Goal: Task Accomplishment & Management: Use online tool/utility

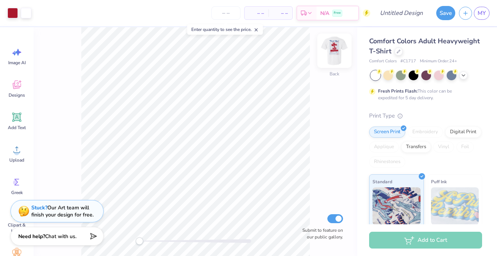
click at [337, 59] on img at bounding box center [334, 51] width 30 height 30
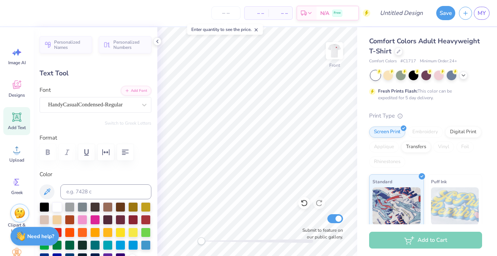
type input "0.91"
type input "5.66"
type input "-13.5"
type textarea "S"
type input "0.74"
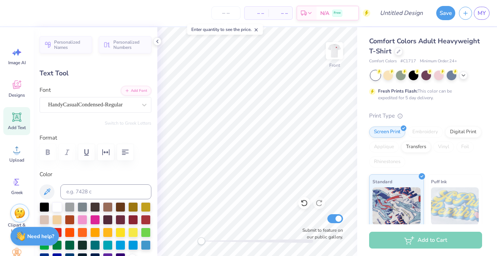
type input "1.46"
type input "5.40"
type input "-3.8"
type textarea "k"
type textarea "K"
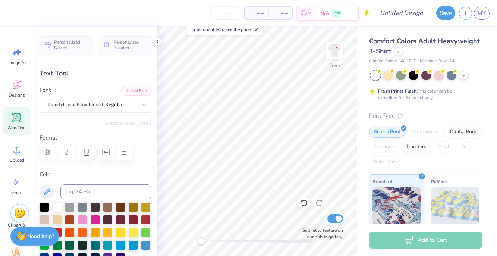
type input "0.0"
type input "0.91"
type input "1.49"
type input "7.39"
type input "-4.7"
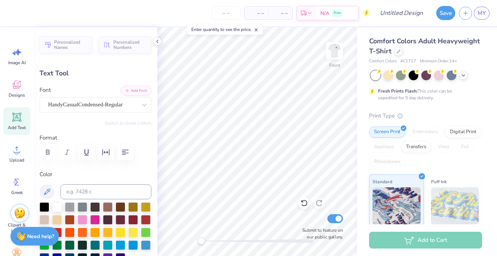
type textarea "F"
type input "0.75"
type input "1.46"
type input "7.28"
type textarea "L"
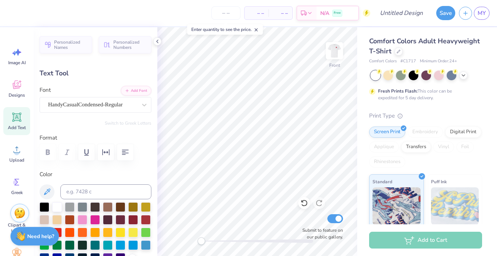
type input "0.84"
type input "1.48"
type input "6.96"
type textarea "L"
type input "0.0"
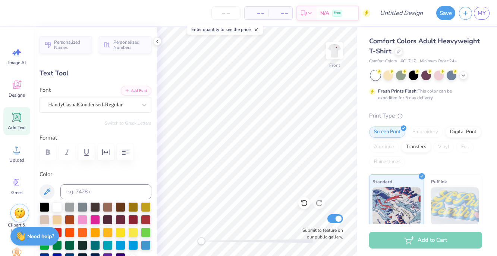
type input "0.77"
type input "1.46"
type input "7.11"
type input "-4.7"
type input "0.81"
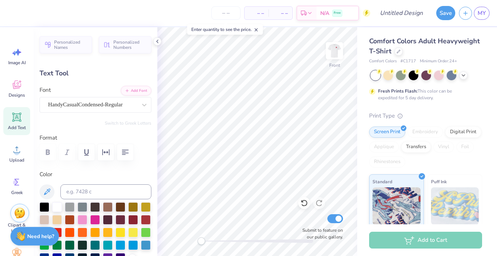
type input "1.45"
type input "6.91"
type input "0.77"
type input "1.46"
type input "7.11"
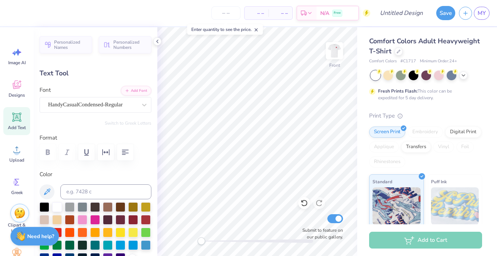
type input "0.0"
type input "0.93"
type input "1.50"
type input "9.12"
type input "0.0"
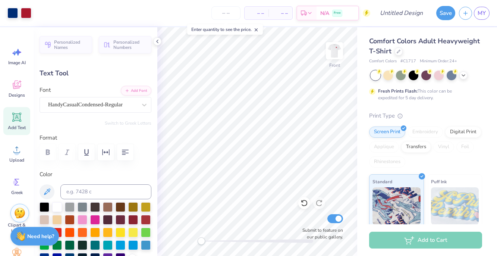
type input "0.69"
type input "1.48"
type input "11.10"
type input "-4.7"
type textarea "P"
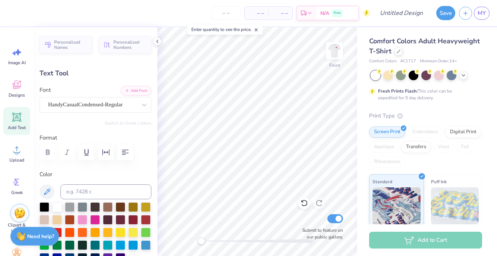
type textarea "d"
type textarea "D"
type input "0.77"
type input "1.46"
type input "11.22"
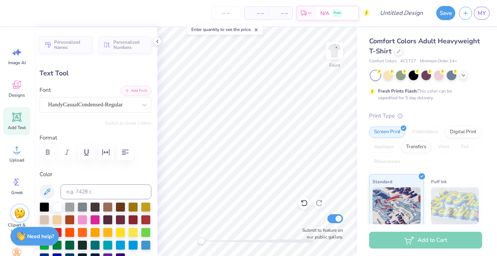
type textarea "A"
type input "0.0"
type input "0.33"
type input "1.45"
type input "10.96"
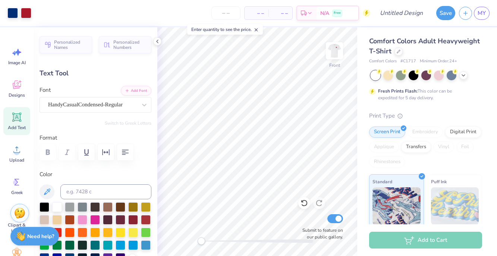
type input "-2.5"
type textarea "T"
type input "0.76"
type input "1.46"
type input "10.89"
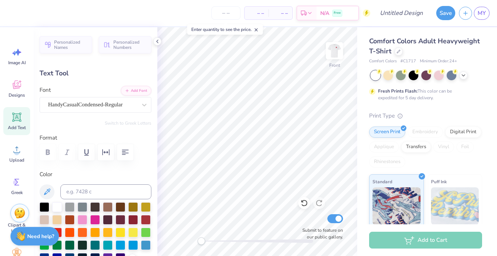
type textarea "E"
type input "0.77"
type input "13.14"
type input "-4.7"
type textarea "P"
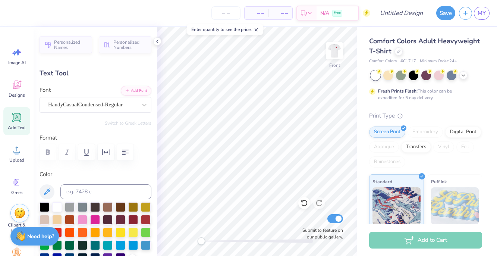
type input "0.78"
type input "1.47"
type input "12.89"
type input "-3.4"
type textarea "R"
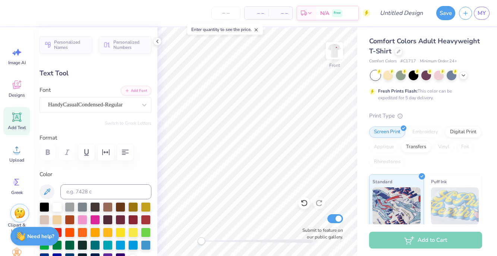
type input "0.80"
type input "1.48"
type input "13.04"
type input "0.0"
type input "0.76"
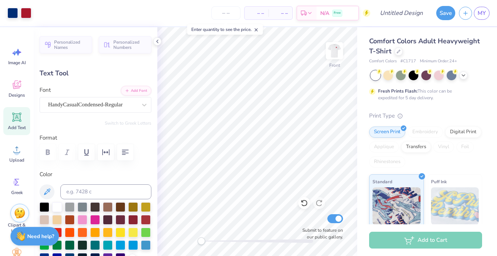
type input "1.46"
type input "13.17"
type input "0.0"
type input "0.67"
type input "13.03"
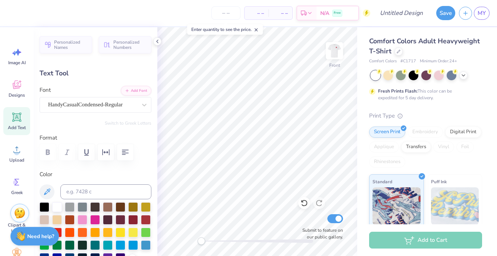
type input "0.0"
type input "0.37"
type input "1.45"
type input "0.0"
type input "0.70"
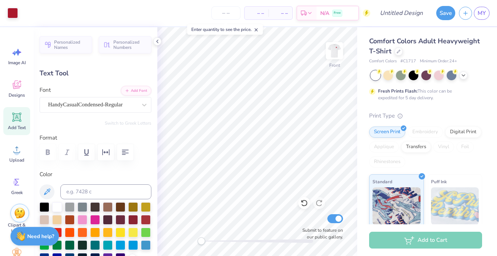
type input "12.85"
type input "-4.2"
type textarea "T"
type input "0.68"
type input "12.89"
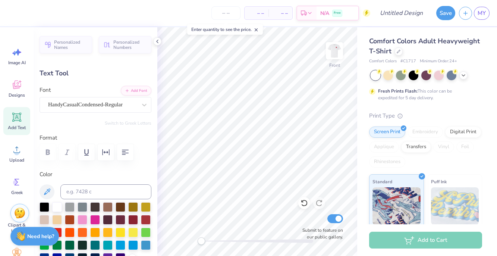
type input "0.0"
type input "0.74"
type input "1.47"
type input "-3.4"
type textarea "Y"
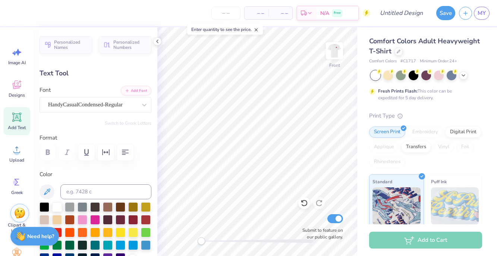
type input "0.77"
type input "1.46"
type input "12.76"
type input "0.0"
type input "0.87"
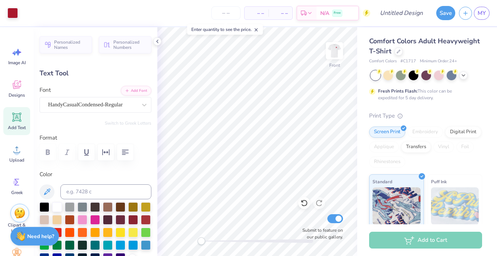
type input "1.48"
type input "12.87"
type input "-3.4"
type input "2.93"
type input "0.49"
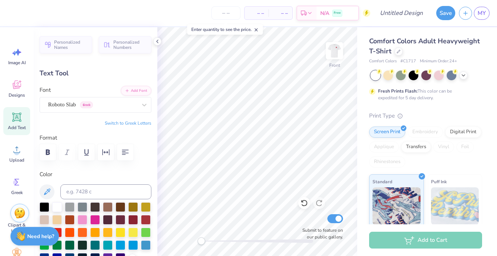
type input "4.56"
type input "0.0"
type input "9.68"
type input "1.87"
type input "3.00"
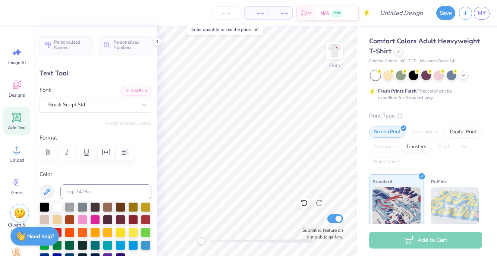
scroll to position [0, 1]
type input "2.93"
type input "0.49"
type input "4.56"
type textarea "D"
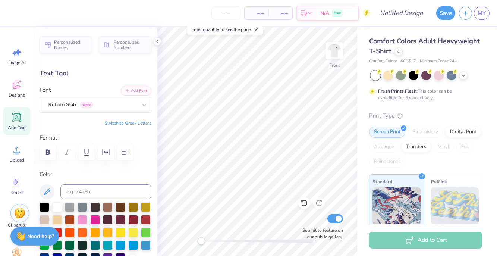
type textarea "ONE HEART"
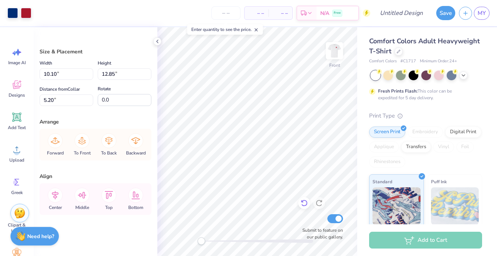
click at [302, 205] on icon at bounding box center [304, 203] width 6 height 7
type input "5.20"
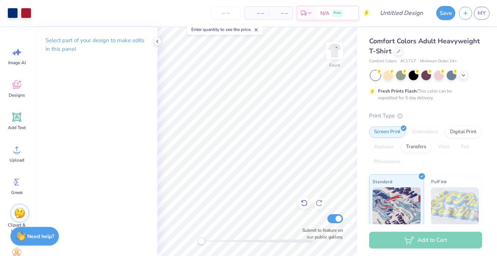
click at [302, 203] on icon at bounding box center [303, 202] width 7 height 7
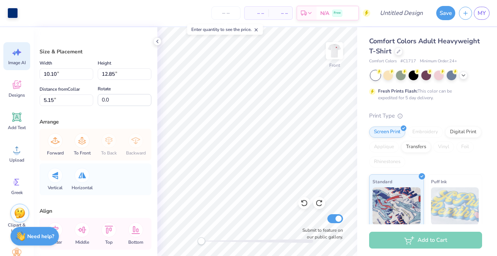
click at [14, 59] on div "Image AI" at bounding box center [16, 56] width 27 height 28
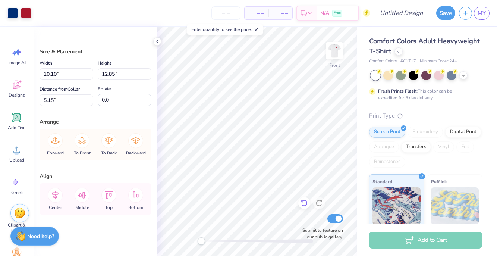
type input "6.27"
type input "7.98"
type input "18.65"
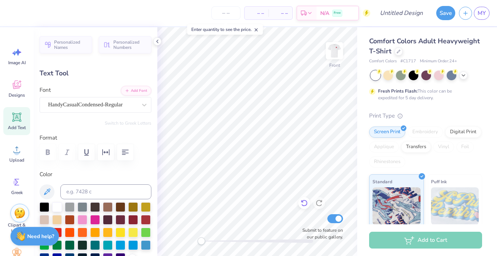
type input "0.88"
type input "1.45"
type input "5.64"
type input "0.0"
type input "0.71"
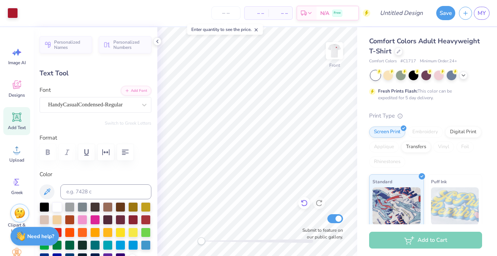
type input "6.99"
type input "-4.7"
type input "7.30"
type input "0.74"
type input "1.48"
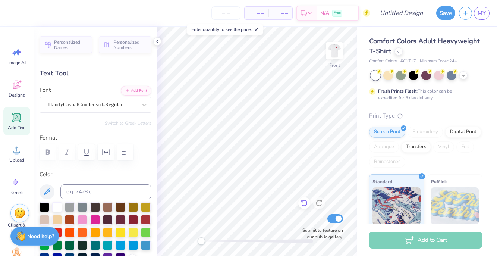
type input "7.39"
type input "0.61"
type input "1.47"
type input "7.40"
type input "0.71"
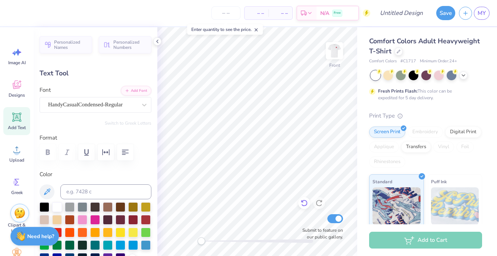
type input "1.45"
type input "6.94"
type input "0.0"
type input "7.40"
type input "0.0"
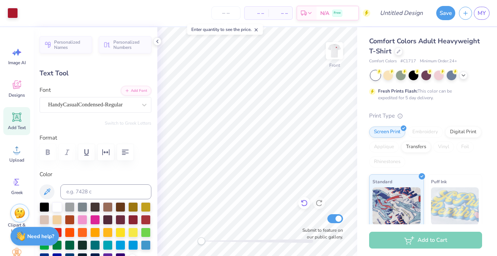
type input "0.74"
type input "1.48"
type input "0.0"
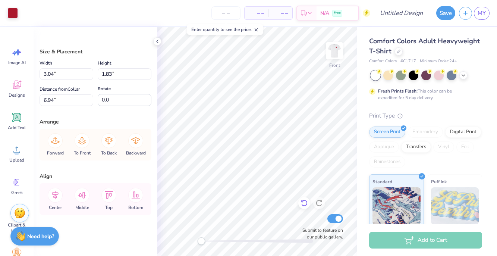
type input "7.60"
type input "5.76"
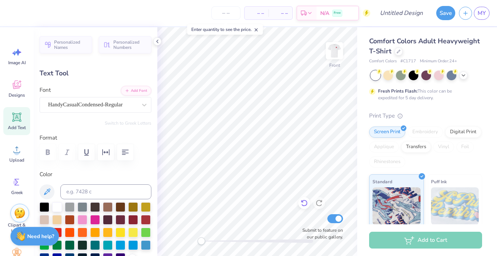
type input "0.0"
type input "0.91"
type input "23.53"
type input "0.0"
type input "0.81"
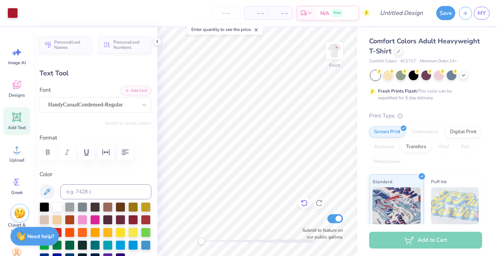
type input "1.45"
type input "10.95"
type input "-2.5"
type textarea "A"
type input "0.0"
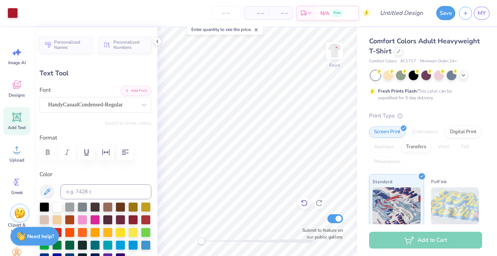
type input "0.66"
type input "1.46"
type input "10.90"
type input "-2.5"
type input "0.81"
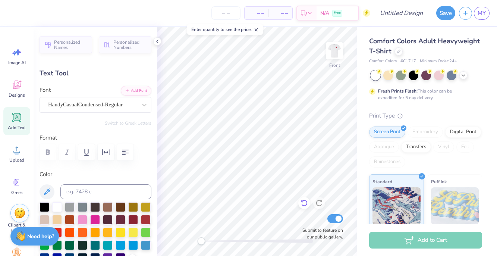
type input "1.45"
type input "10.95"
type input "0.79"
type input "1.47"
type input "11.11"
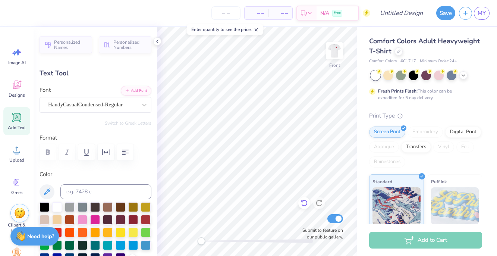
type input "-4.7"
type input "0.74"
type input "10.90"
type input "7.4"
type input "0.81"
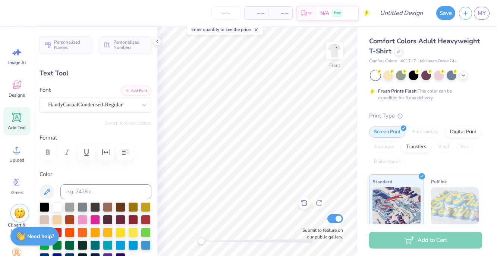
type input "1.45"
type input "10.92"
type input "-2.5"
type input "0.66"
type input "1.46"
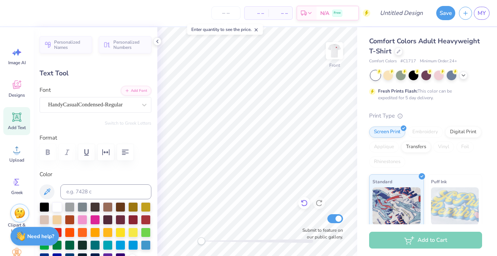
type input "10.90"
type input "0.0"
type input "11.43"
type input "0.0"
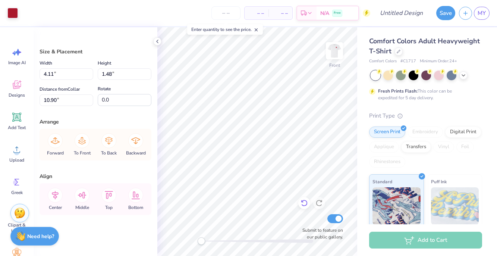
type input "9.94"
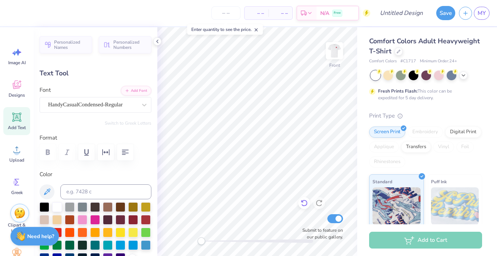
type input "0.0"
type input "0.87"
type input "13.01"
type input "-3.4"
type input "0.81"
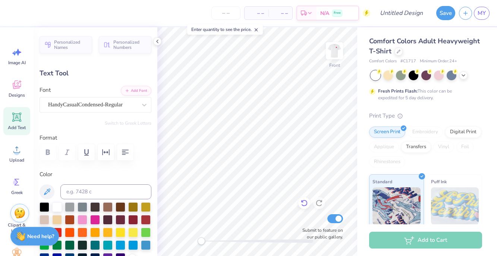
type input "1.46"
type input "12.83"
type input "-4.2"
type input "0.78"
type input "1.47"
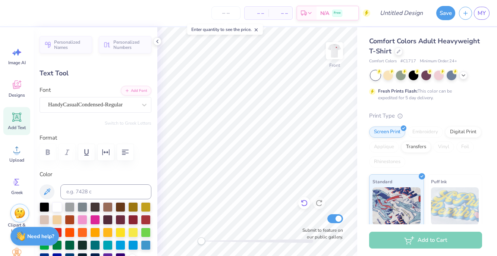
type input "12.89"
type input "0.0"
type input "13.01"
type input "0.0"
type input "0.82"
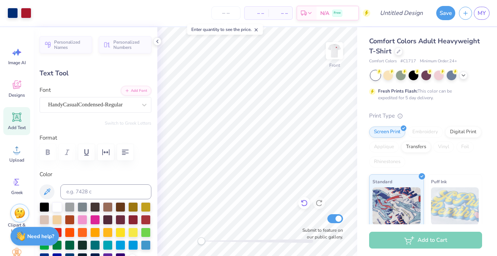
type input "1.49"
type input "13.02"
type input "0.0"
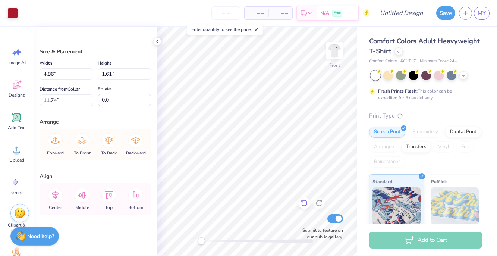
type input "11.74"
type input "9.82"
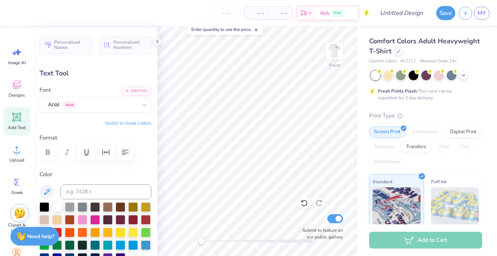
scroll to position [0, 0]
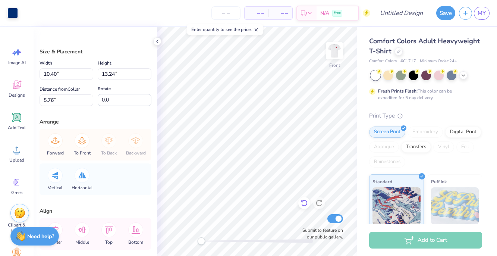
click at [303, 202] on icon at bounding box center [303, 202] width 7 height 7
click at [304, 201] on icon at bounding box center [303, 202] width 7 height 7
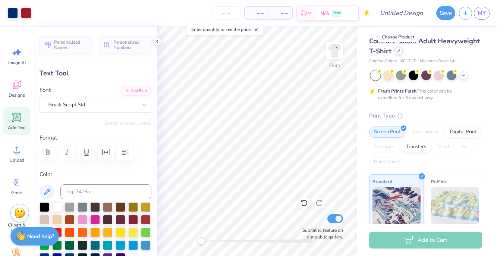
click at [399, 52] on icon at bounding box center [399, 51] width 4 height 4
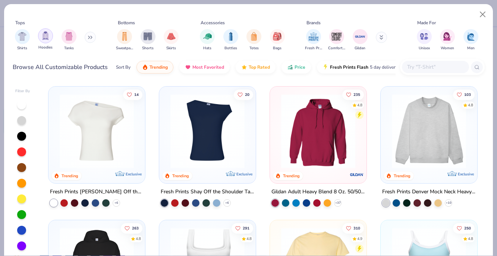
click at [44, 38] on img "filter for Hoodies" at bounding box center [45, 35] width 8 height 9
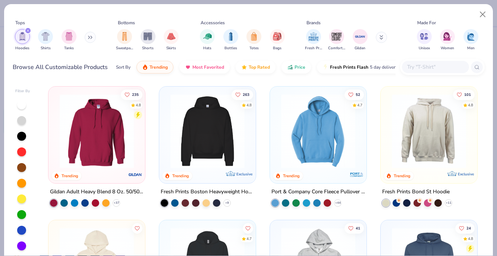
click at [219, 142] on img at bounding box center [208, 131] width 82 height 74
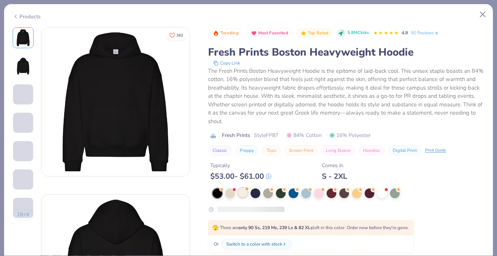
click at [243, 191] on div at bounding box center [243, 193] width 10 height 10
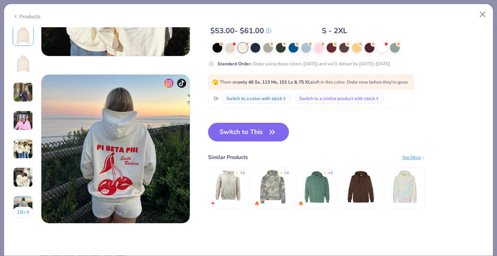
scroll to position [951, 0]
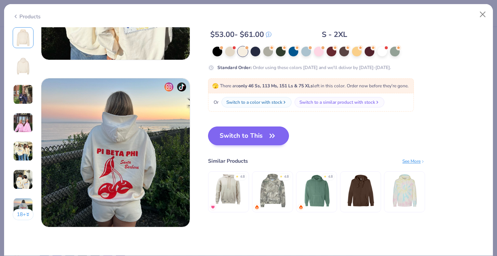
click at [268, 143] on button "Switch to This" at bounding box center [248, 135] width 81 height 19
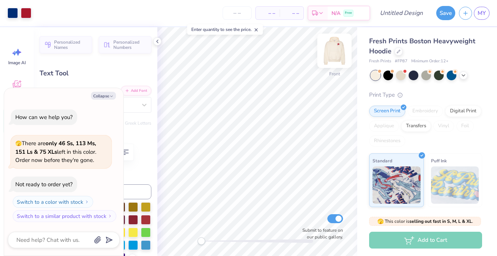
click at [331, 60] on img at bounding box center [334, 51] width 30 height 30
click at [339, 50] on img at bounding box center [334, 51] width 30 height 30
click at [337, 53] on img at bounding box center [334, 51] width 30 height 30
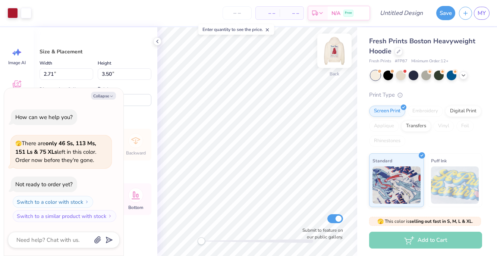
click at [329, 51] on img at bounding box center [334, 51] width 30 height 30
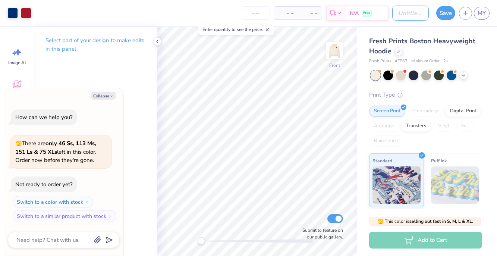
click at [405, 14] on input "Design Title" at bounding box center [410, 13] width 37 height 15
click at [442, 12] on button "Save" at bounding box center [445, 12] width 19 height 14
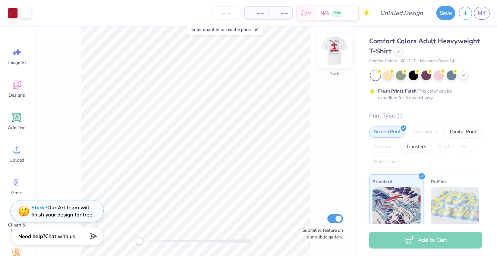
click at [337, 54] on img at bounding box center [334, 51] width 30 height 30
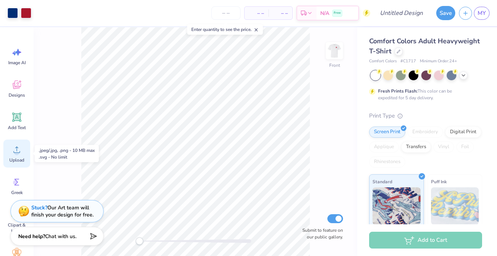
click at [16, 154] on circle at bounding box center [16, 152] width 5 height 5
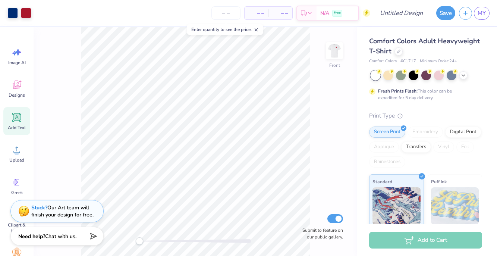
click at [21, 123] on div "Add Text" at bounding box center [16, 121] width 27 height 28
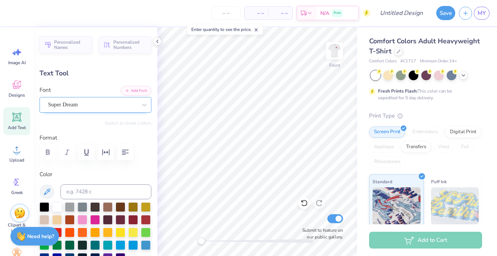
click at [116, 102] on div "Super Dream" at bounding box center [92, 105] width 90 height 12
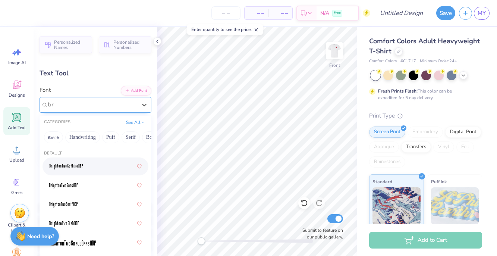
type input "b"
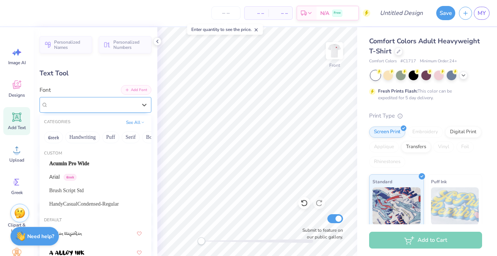
click at [131, 92] on button "Add Font" at bounding box center [136, 90] width 31 height 10
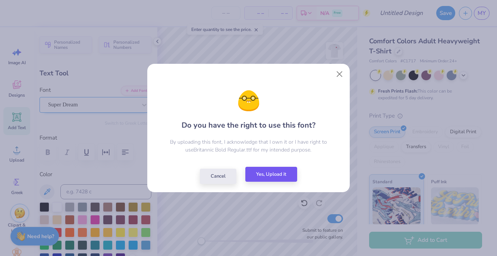
click at [278, 171] on button "Yes, Upload it" at bounding box center [271, 174] width 52 height 15
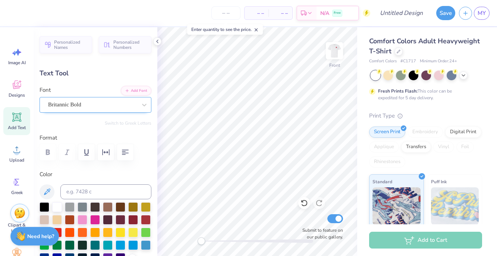
scroll to position [0, 1]
type textarea "Guest Check"
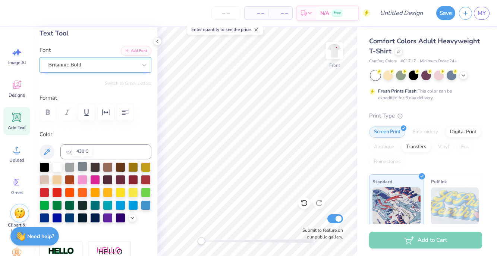
scroll to position [41, 0]
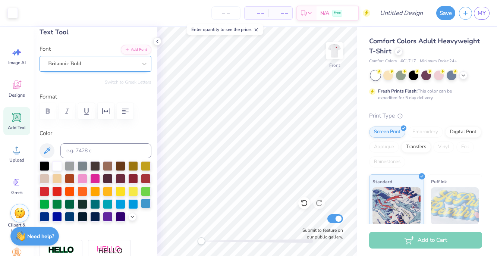
type input "12.81"
type input "1.62"
type input "12.94"
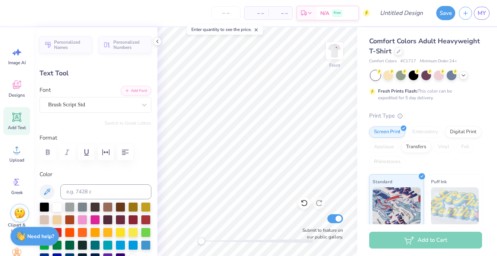
scroll to position [270, 0]
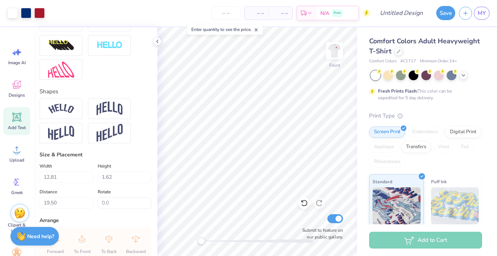
type input "12.81"
type input "1.62"
type input "19.50"
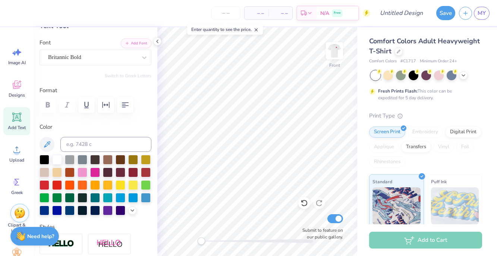
scroll to position [92, 0]
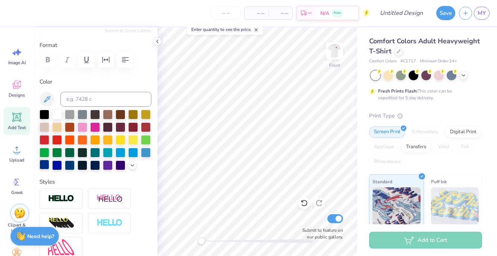
click at [44, 165] on div at bounding box center [45, 165] width 10 height 10
click at [72, 168] on div at bounding box center [70, 165] width 10 height 10
click at [70, 167] on div at bounding box center [70, 165] width 10 height 10
click at [104, 59] on icon "button" at bounding box center [106, 60] width 7 height 6
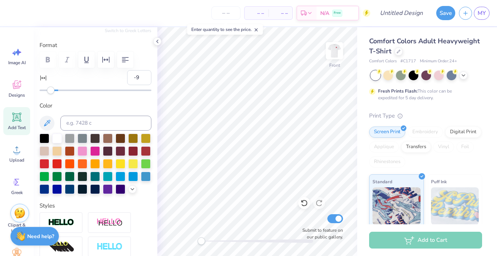
type input "-10"
drag, startPoint x: 58, startPoint y: 89, endPoint x: 49, endPoint y: 88, distance: 9.3
click at [49, 88] on div "Accessibility label" at bounding box center [48, 89] width 7 height 7
type input "-3"
drag, startPoint x: 49, startPoint y: 91, endPoint x: 56, endPoint y: 92, distance: 7.0
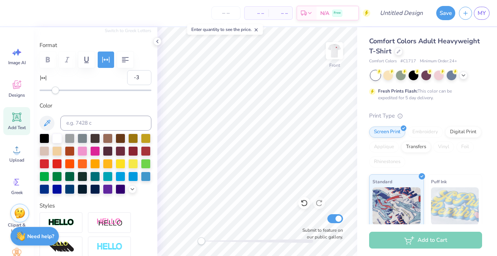
click at [56, 92] on div "Accessibility label" at bounding box center [55, 89] width 7 height 7
type input "-2"
click at [56, 92] on div "Accessibility label" at bounding box center [56, 89] width 7 height 7
type input "9.68"
type input "1.87"
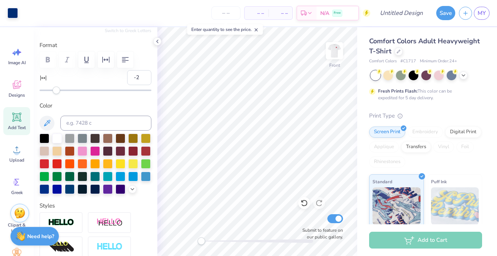
type input "3.00"
type input "0"
type input "2.93"
type input "0.49"
type input "4.55"
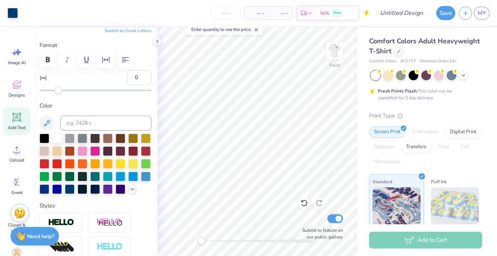
type input "12.34"
type input "1.62"
type input "19.50"
type input "-2"
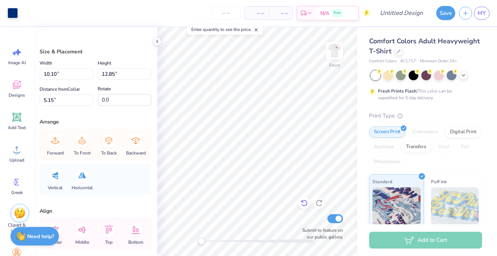
click at [305, 201] on icon at bounding box center [304, 203] width 6 height 7
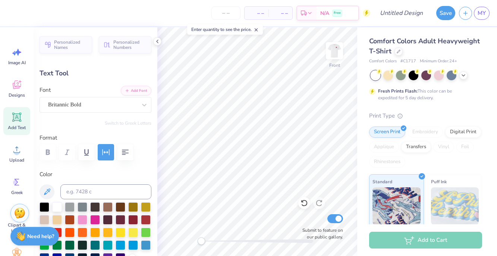
click at [258, 242] on div at bounding box center [257, 241] width 112 height 4
click at [201, 236] on div "Front Submit to feature on our public gallery." at bounding box center [257, 141] width 200 height 229
click at [111, 107] on div "Britannic Bold" at bounding box center [92, 105] width 90 height 12
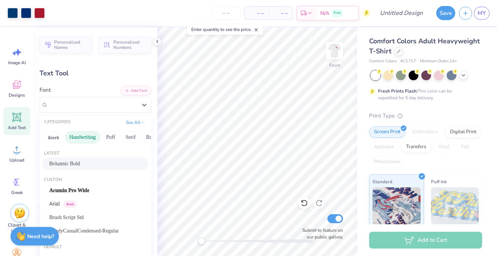
click at [90, 140] on button "Handwriting" at bounding box center [82, 137] width 35 height 12
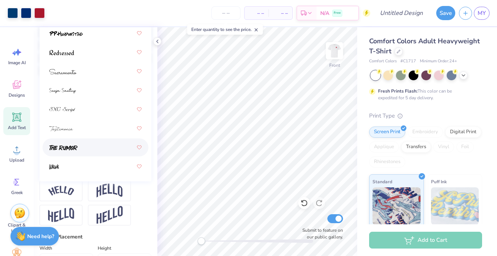
scroll to position [188, 0]
click at [94, 40] on div at bounding box center [95, 32] width 92 height 13
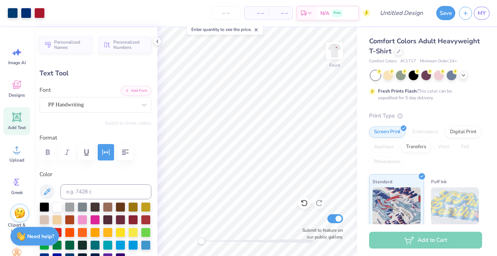
scroll to position [0, 0]
click at [134, 101] on div "PP Handwriting" at bounding box center [92, 105] width 90 height 12
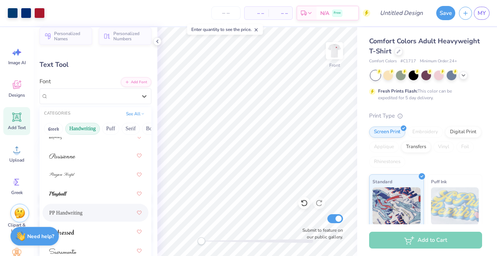
scroll to position [10, 0]
click at [91, 210] on div "PP Handwriting" at bounding box center [95, 211] width 92 height 13
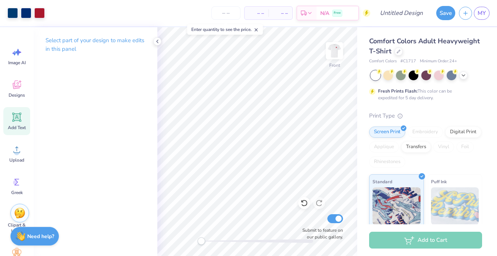
click at [22, 121] on icon at bounding box center [16, 116] width 11 height 11
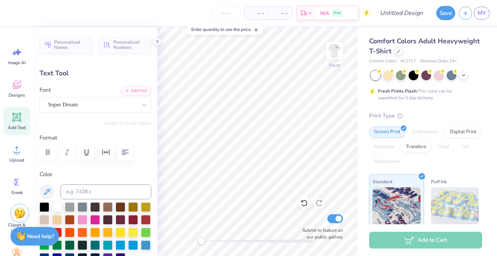
scroll to position [1, 0]
type textarea "SK Fall Date Party"
click at [128, 154] on icon "button" at bounding box center [125, 152] width 9 height 9
click at [119, 107] on div "Super Dream" at bounding box center [92, 105] width 90 height 12
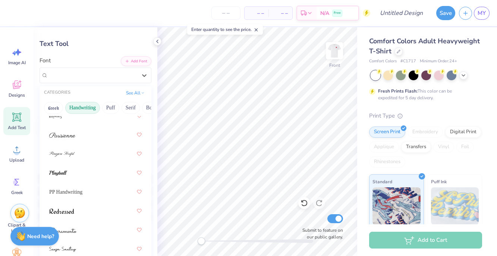
scroll to position [30, 0]
click at [100, 195] on div "PP Handwriting" at bounding box center [95, 191] width 92 height 13
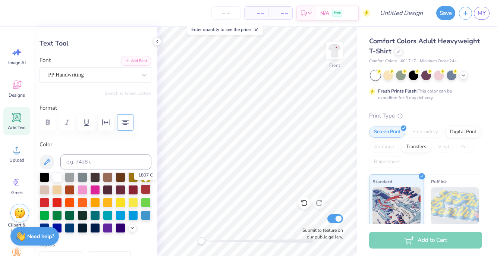
click at [148, 190] on div at bounding box center [146, 189] width 10 height 10
type input "4.69"
type input "10.46"
type input "8.52"
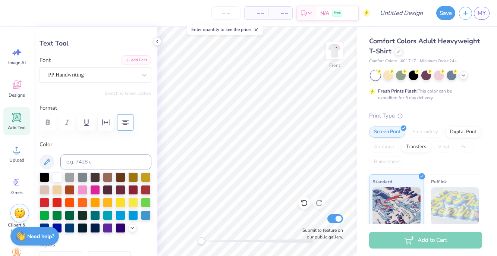
click at [136, 60] on button "Add Font" at bounding box center [136, 60] width 31 height 10
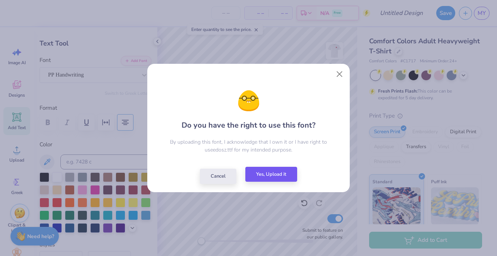
click at [280, 170] on button "Yes, Upload it" at bounding box center [271, 174] width 52 height 15
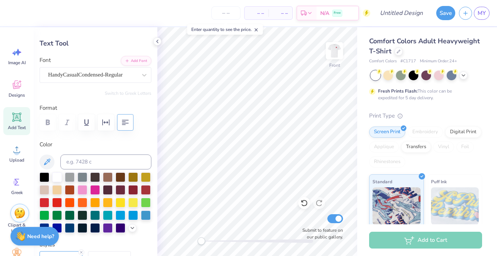
type input "0.91"
type input "1.45"
type input "5.66"
type input "0.0"
type input "0.74"
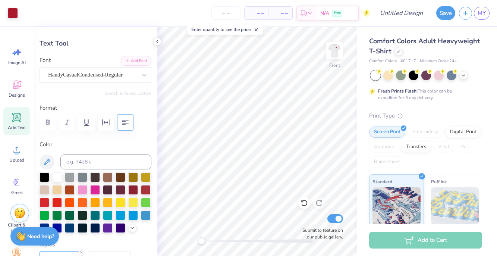
type input "1.46"
type input "5.39"
type input "0.0"
type input "0.84"
type input "1.48"
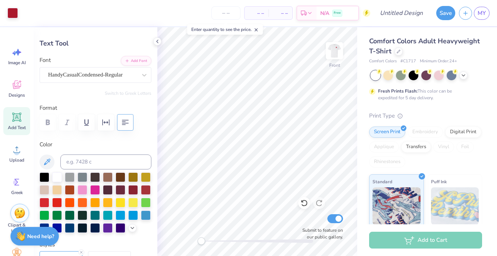
type input "6.96"
type input "-4.7"
type input "0.91"
type input "1.49"
type input "7.39"
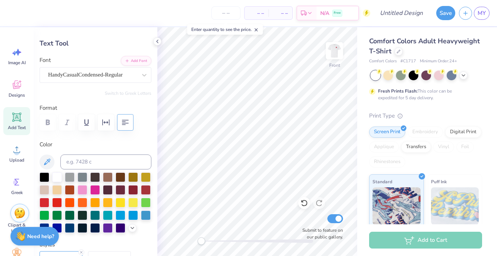
type input "0.0"
type input "0.74"
type input "1.48"
type input "0.0"
type input "0.75"
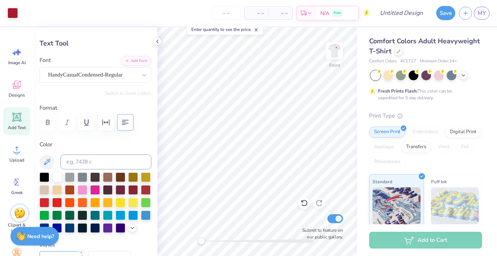
type input "1.46"
type input "7.28"
type input "0.0"
type input "0.84"
type input "1.48"
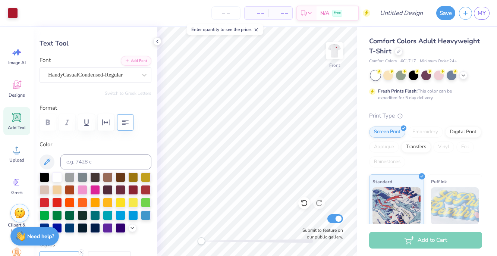
type input "6.96"
type input "0.0"
type input "0.81"
type input "1.45"
type input "6.91"
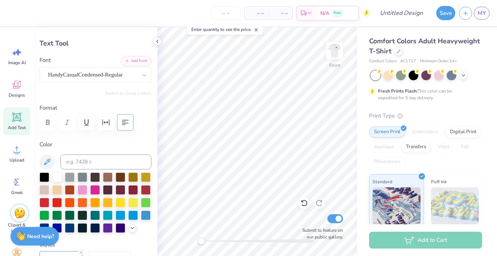
type input "0.0"
type input "0.77"
type input "1.46"
type input "7.11"
type input "0.0"
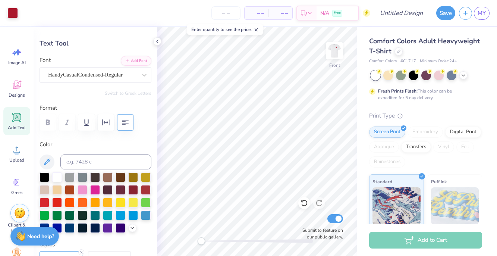
type input "0.93"
type input "1.50"
type input "9.11"
type input "0.0"
type input "0.74"
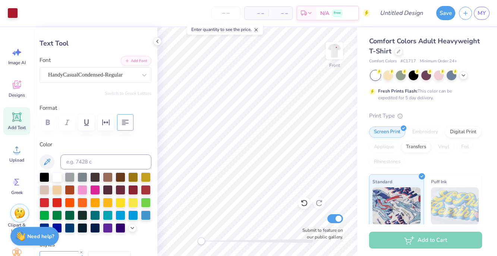
type input "1.47"
type input "12.89"
type input "0.0"
type input "0.77"
type input "1.46"
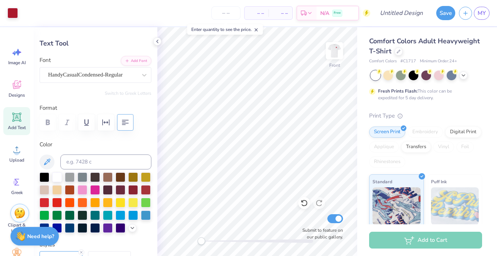
type input "12.76"
type input "0.0"
type input "0.70"
type input "1.45"
type input "12.85"
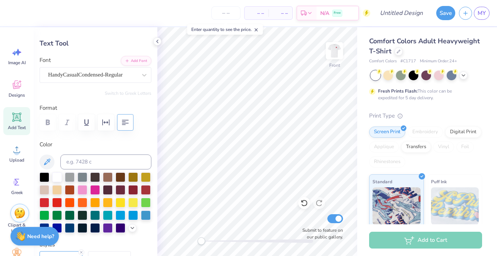
type input "0.0"
type input "0.78"
type input "1.47"
type input "12.89"
type input "0.0"
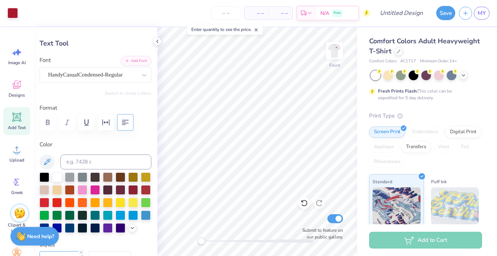
type input "0.74"
type input "13.01"
type input "0.0"
type input "0.77"
type input "1.46"
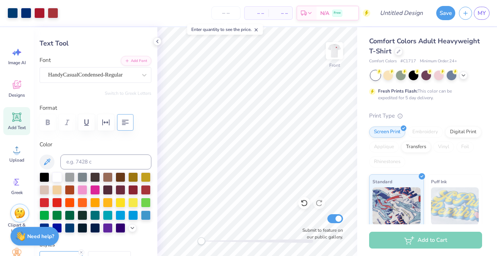
type input "13.14"
type input "0.0"
type input "0.67"
type input "13.02"
type input "0.0"
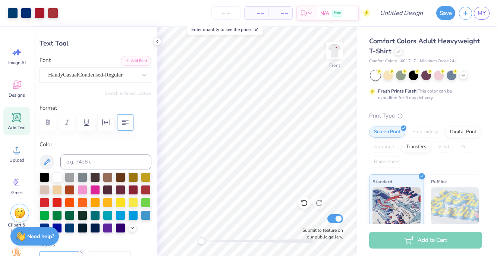
type input "0.76"
type input "13.17"
type input "0.0"
type input "0.80"
type input "1.48"
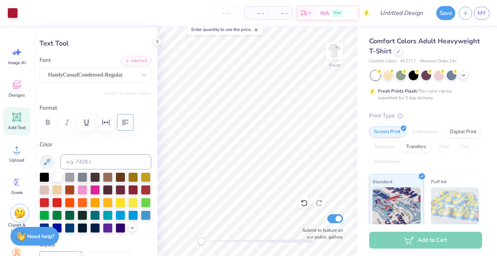
type input "13.03"
type input "0.0"
type input "0.69"
type input "11.10"
type input "0.0"
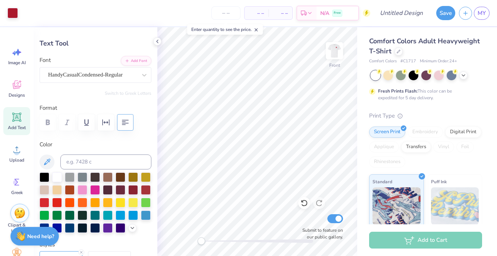
type input "0.77"
type input "1.46"
type input "11.21"
type input "0.0"
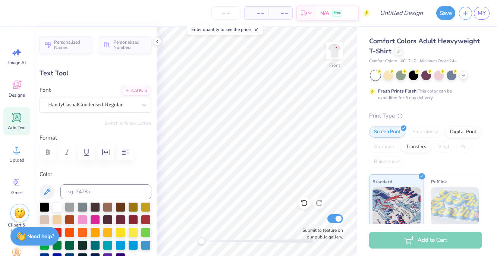
type input "0.0"
type input "0.33"
type input "1.45"
type input "10.95"
type input "0.0"
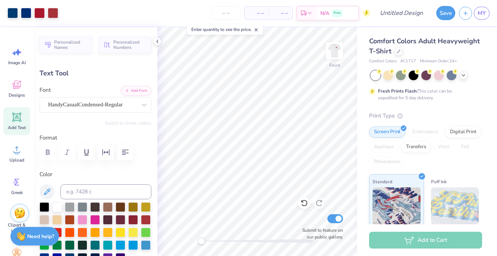
type input "0.37"
type input "13.02"
type input "0.0"
type input "0.68"
type input "12.89"
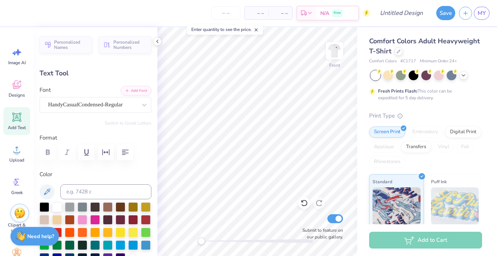
type input "0.0"
type input "5.97"
type input "10.38"
type input "14.55"
type input "4.57"
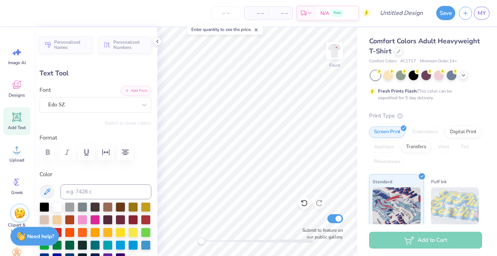
type input "7.94"
type input "17.30"
type input "-13.2"
type input "5.75"
type input "9.07"
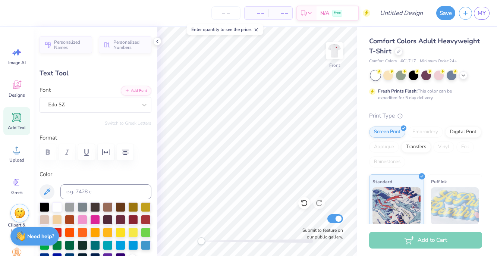
type input "5.77"
click at [255, 242] on div at bounding box center [257, 241] width 112 height 4
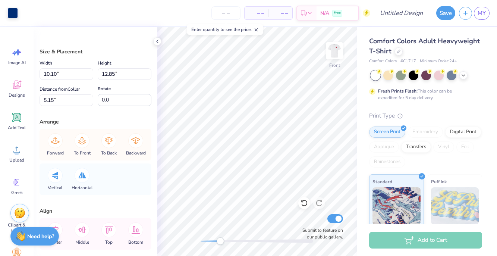
drag, startPoint x: 254, startPoint y: 241, endPoint x: 217, endPoint y: 240, distance: 36.9
click at [218, 241] on div "Accessibility label" at bounding box center [220, 240] width 7 height 7
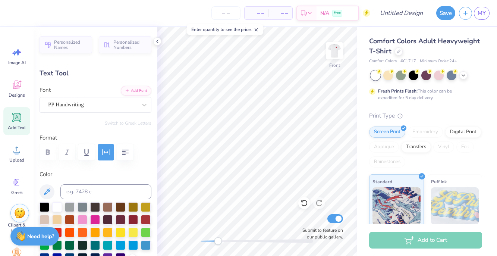
scroll to position [0, 1]
click at [129, 106] on div "PP Handwriting" at bounding box center [92, 105] width 90 height 12
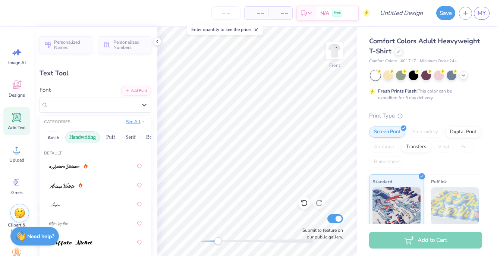
scroll to position [0, 0]
click at [136, 123] on button "See All" at bounding box center [135, 121] width 23 height 7
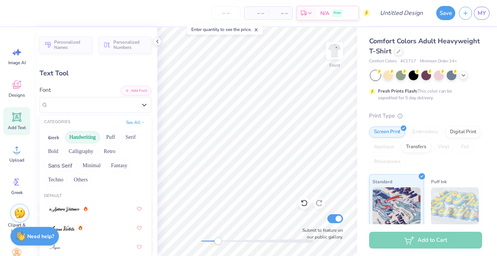
click at [91, 137] on button "Handwriting" at bounding box center [82, 137] width 35 height 12
click at [132, 91] on button "Add Font" at bounding box center [136, 90] width 31 height 10
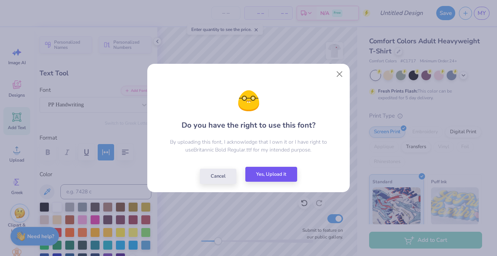
click at [278, 173] on button "Yes, Upload it" at bounding box center [271, 174] width 52 height 15
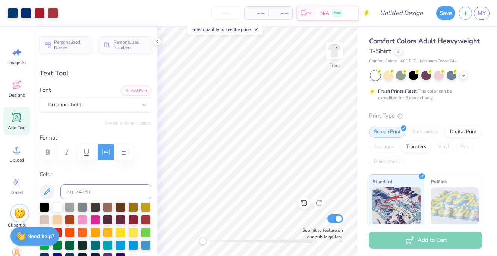
drag, startPoint x: 217, startPoint y: 240, endPoint x: 203, endPoint y: 240, distance: 13.8
click at [203, 240] on div "Accessibility label" at bounding box center [202, 240] width 7 height 7
type input "5.75"
type input "9.07"
type input "5.77"
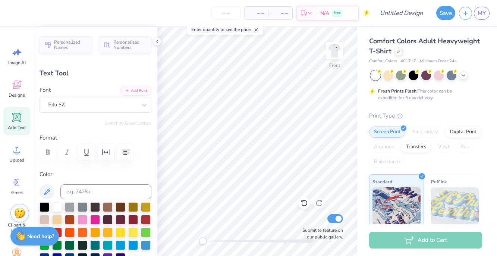
type input "0.0"
click at [335, 52] on img at bounding box center [334, 51] width 30 height 30
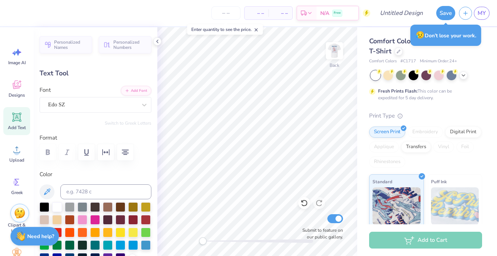
scroll to position [1, 0]
type textarea "meet me at sigma kappa"
type input "0.0"
click at [399, 48] on div at bounding box center [398, 51] width 8 height 8
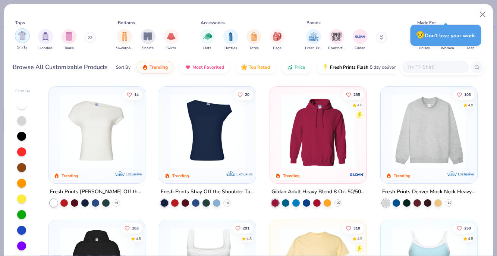
click at [45, 40] on img "filter for Hoodies" at bounding box center [45, 36] width 8 height 9
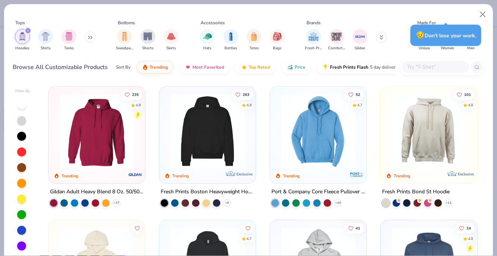
click at [199, 179] on div "263 4.8 Trending Exclusive" at bounding box center [207, 134] width 97 height 97
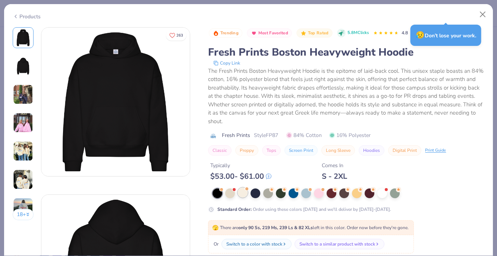
scroll to position [41, 0]
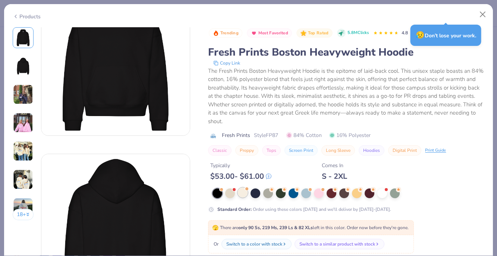
click at [242, 196] on div at bounding box center [243, 193] width 10 height 10
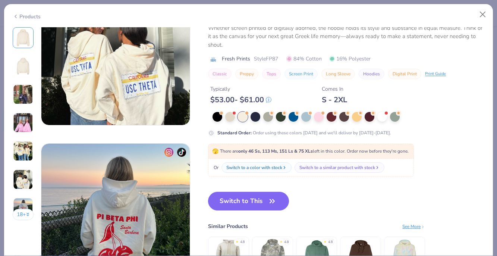
scroll to position [898, 0]
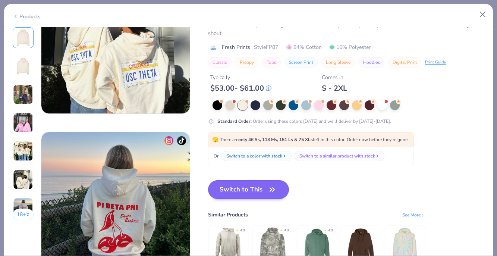
click at [271, 191] on icon "button" at bounding box center [272, 189] width 10 height 10
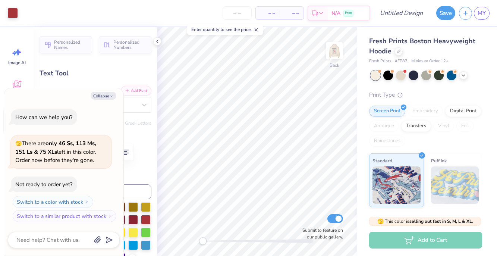
type textarea "x"
type input "6.14"
type input "9.04"
type input "2.06"
type input "-13.2"
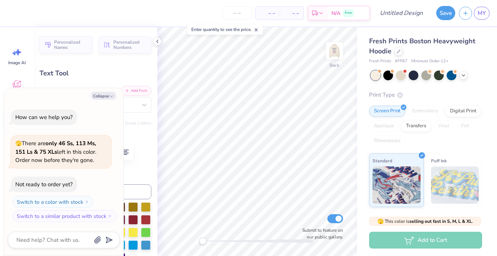
type textarea "x"
type input "3.87"
type input "5.69"
type input "5.09"
type textarea "x"
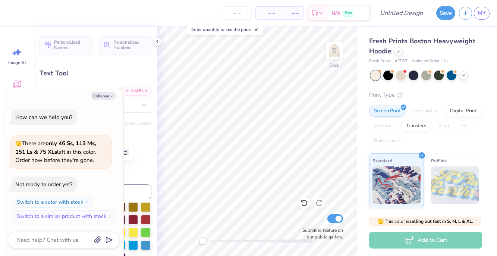
type input "-25.5"
type textarea "x"
type input "4.57"
type input "5.74"
type input "6.71"
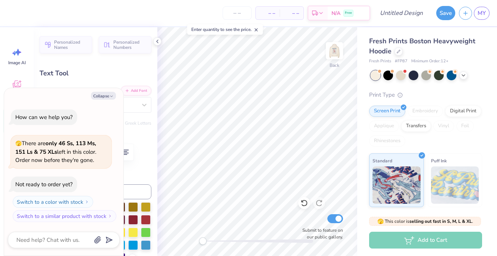
type textarea "x"
type textarea "meet me at [GEOGRAPHIC_DATA]"
type textarea "x"
type textarea "meet me at sigma kappa"
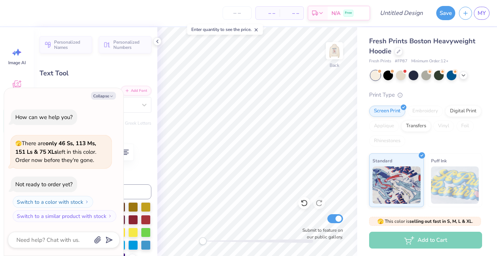
type textarea "x"
type input "0.0"
type textarea "x"
type input "6.01"
type input "5.24"
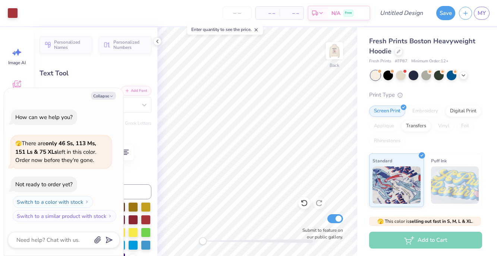
type input "7.35"
type input "-25.5"
type textarea "x"
type input "0.0"
type textarea "x"
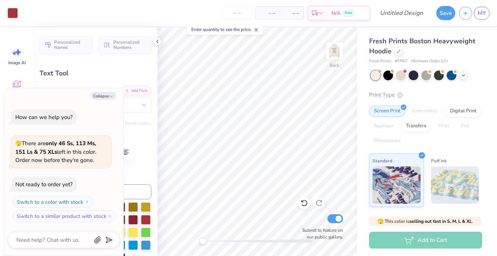
type input "7.76"
type textarea "x"
type input "-25.5"
type textarea "x"
type input "5.32"
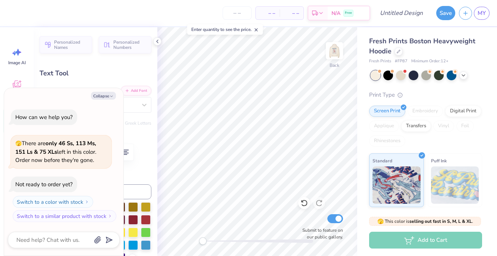
type input "4.64"
type input "8.06"
type textarea "x"
type input "0.0"
click at [334, 55] on img at bounding box center [334, 51] width 30 height 30
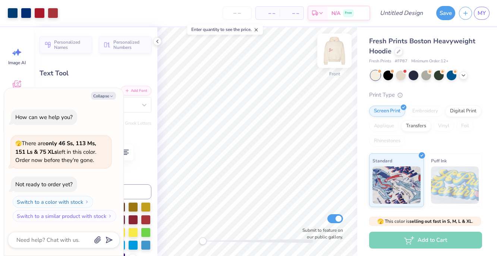
click at [339, 46] on img at bounding box center [334, 51] width 30 height 30
click at [342, 51] on img at bounding box center [334, 51] width 30 height 30
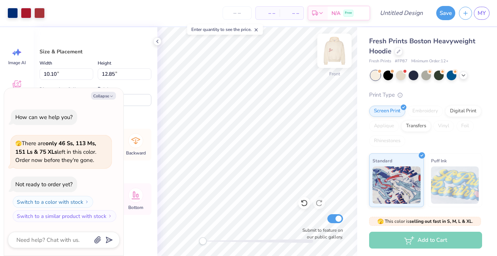
type textarea "x"
type input "6.80"
click at [303, 202] on icon at bounding box center [303, 202] width 7 height 7
type textarea "x"
type input "9.49"
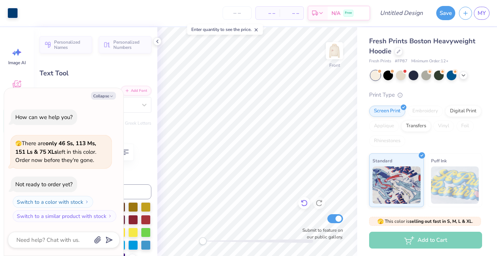
type textarea "x"
type input "5.04"
click at [110, 96] on icon "button" at bounding box center [111, 96] width 4 height 4
type textarea "x"
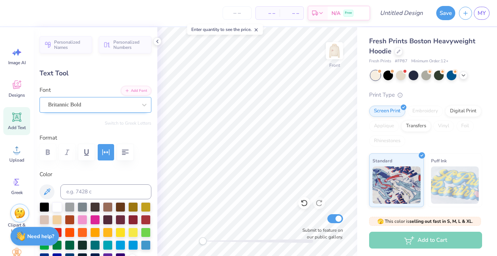
scroll to position [0, 5]
type textarea "[STREET_ADDRESS][PERSON_NAME]"
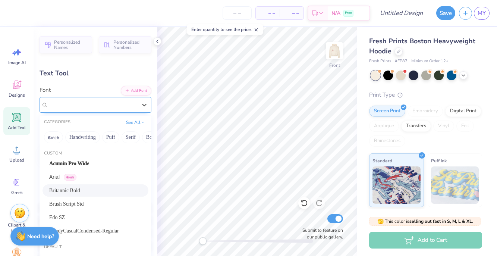
click at [134, 107] on div "Britannic Bold" at bounding box center [92, 105] width 90 height 12
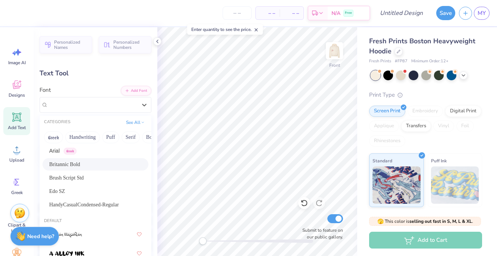
scroll to position [34, 0]
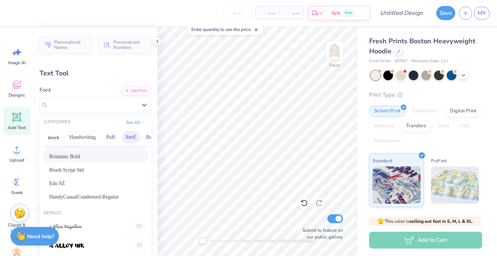
click at [132, 138] on button "Serif" at bounding box center [131, 137] width 18 height 12
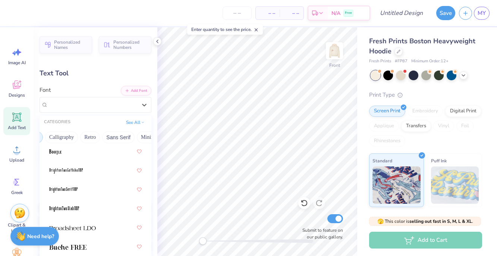
scroll to position [0, 126]
click at [115, 142] on button "Sans Serif" at bounding box center [110, 137] width 32 height 12
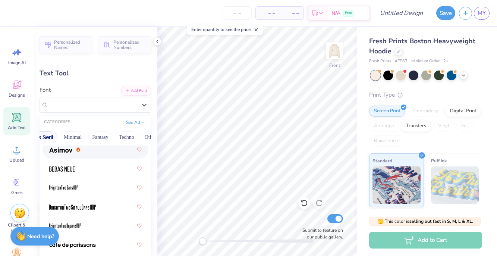
scroll to position [0, 207]
click at [63, 139] on button "Minimal" at bounding box center [60, 137] width 26 height 12
click at [63, 135] on button "Minimal" at bounding box center [60, 137] width 26 height 12
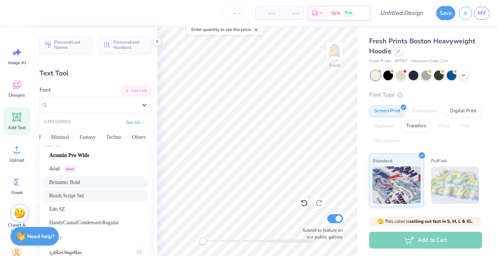
scroll to position [0, 0]
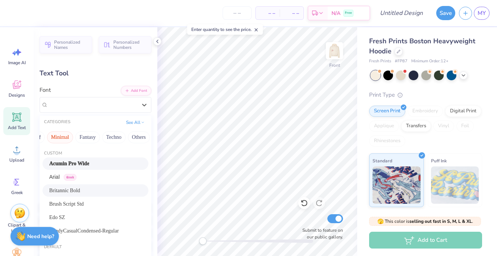
click at [61, 138] on button "Minimal" at bounding box center [60, 137] width 26 height 12
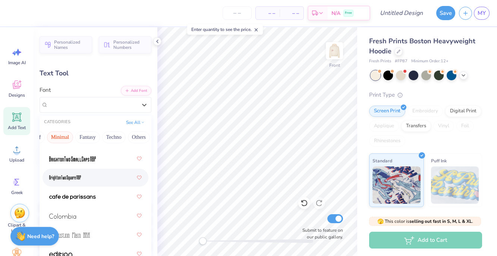
scroll to position [92, 0]
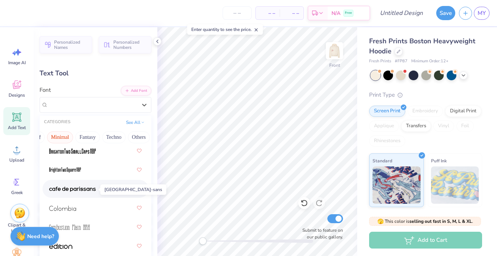
click at [64, 191] on img at bounding box center [72, 188] width 47 height 5
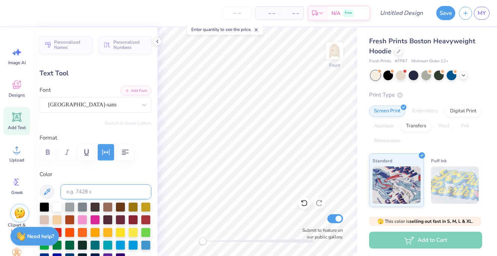
scroll to position [0, 1]
click at [139, 108] on div at bounding box center [144, 104] width 13 height 13
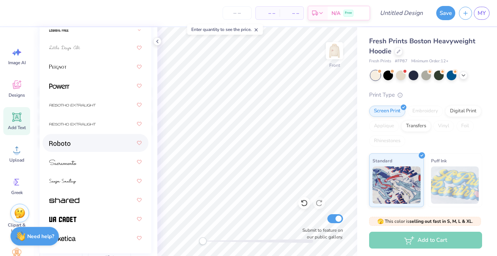
scroll to position [287, 0]
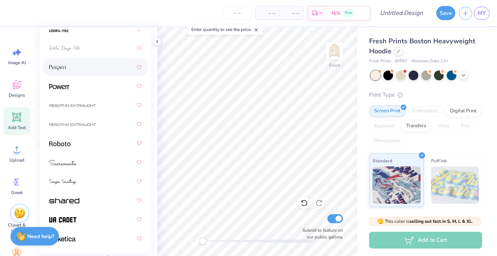
click at [93, 73] on div at bounding box center [95, 66] width 92 height 13
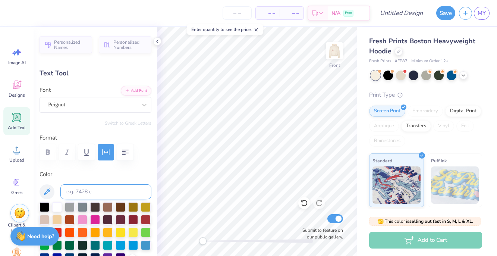
scroll to position [0, 0]
click at [90, 104] on div "Peignot" at bounding box center [92, 105] width 90 height 12
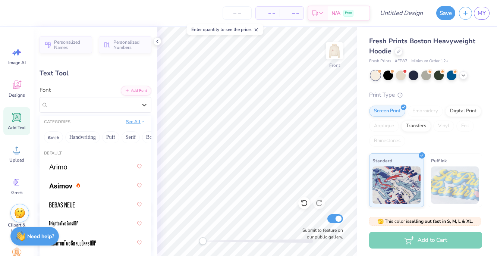
click at [134, 124] on button "See All" at bounding box center [135, 121] width 23 height 7
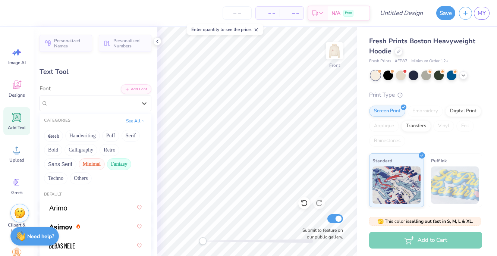
scroll to position [2, 0]
click at [129, 135] on button "Serif" at bounding box center [131, 135] width 18 height 12
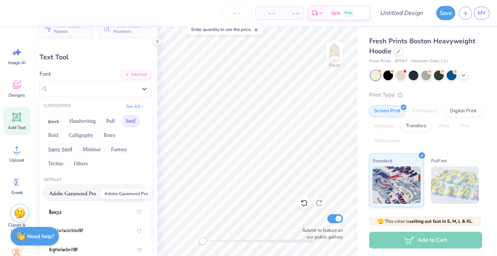
click at [91, 193] on img at bounding box center [72, 193] width 47 height 5
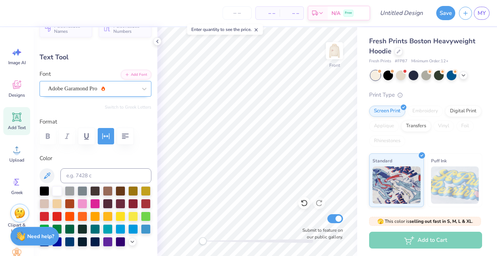
click at [64, 88] on span "Adobe Garamond Pro" at bounding box center [72, 88] width 49 height 9
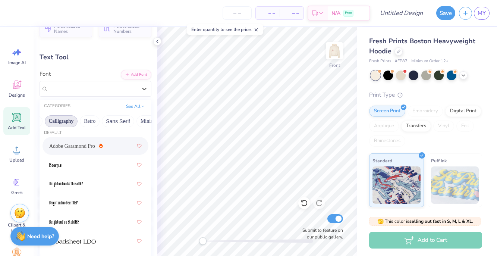
scroll to position [0, 121]
click at [114, 126] on button "Sans Serif" at bounding box center [114, 121] width 32 height 12
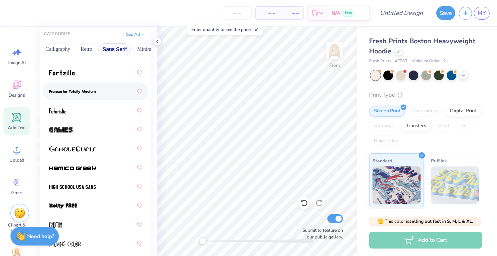
scroll to position [182, 0]
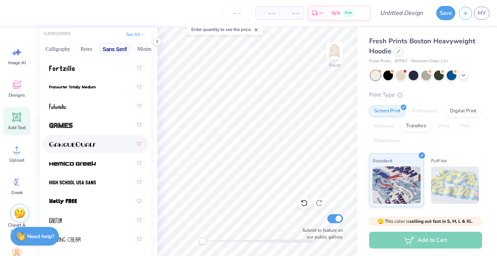
click at [106, 142] on div at bounding box center [95, 143] width 92 height 13
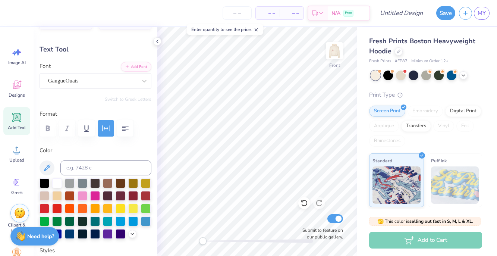
scroll to position [22, 0]
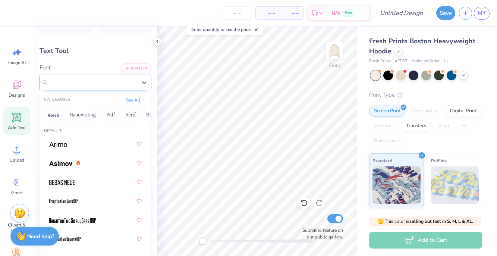
click at [103, 82] on div "GangueOuais" at bounding box center [92, 82] width 90 height 12
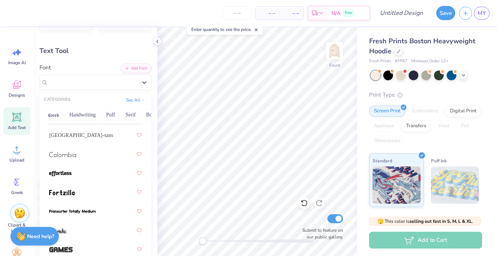
scroll to position [130, 0]
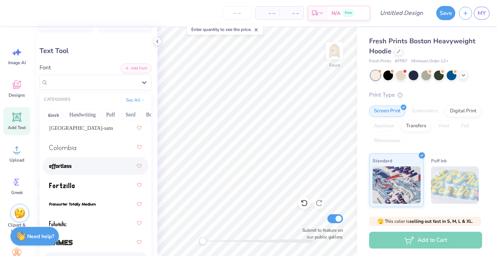
click at [95, 166] on div at bounding box center [95, 165] width 92 height 13
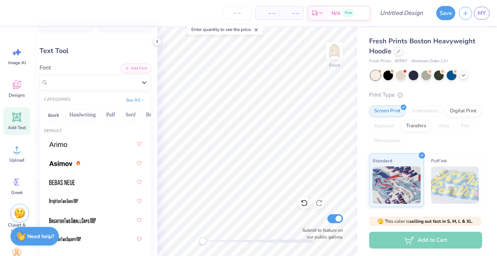
drag, startPoint x: 116, startPoint y: 83, endPoint x: 116, endPoint y: 90, distance: 7.5
click at [116, 83] on div "effortless" at bounding box center [92, 82] width 90 height 12
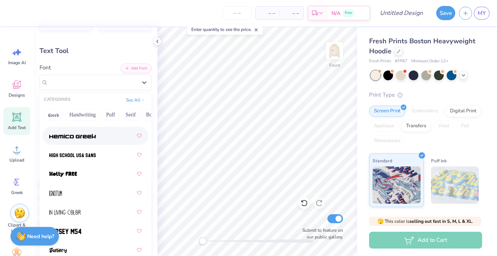
scroll to position [278, 0]
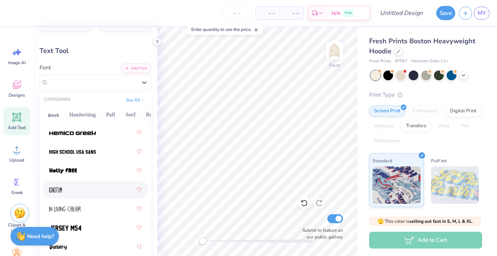
click at [100, 190] on div at bounding box center [95, 189] width 92 height 13
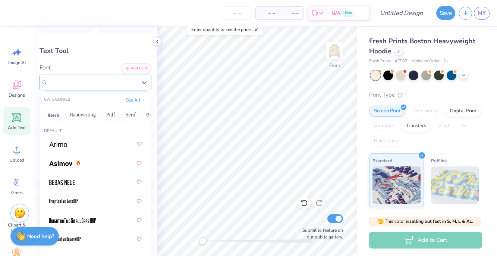
click at [126, 81] on div "Ignotum" at bounding box center [92, 82] width 90 height 12
click at [139, 84] on div at bounding box center [144, 82] width 13 height 13
click at [130, 87] on div "Ignotum" at bounding box center [92, 82] width 90 height 12
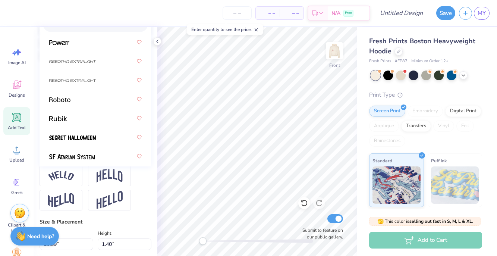
scroll to position [1052, 0]
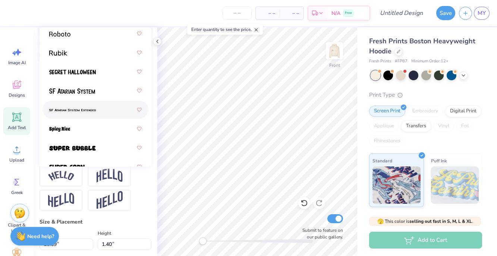
click at [117, 110] on div at bounding box center [95, 109] width 92 height 13
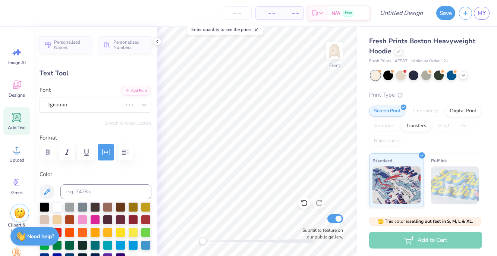
scroll to position [0, 0]
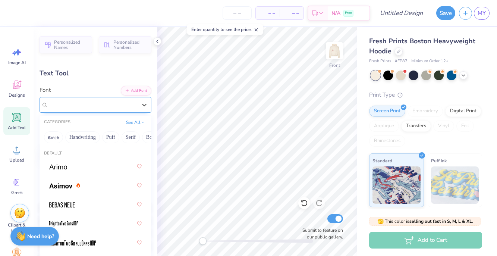
click at [118, 108] on span "[PERSON_NAME] System Extended" at bounding box center [90, 104] width 85 height 9
click at [82, 140] on button "Minimal" at bounding box center [79, 137] width 26 height 12
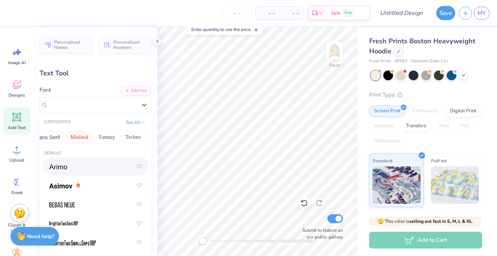
click at [75, 139] on button "Minimal" at bounding box center [79, 137] width 26 height 12
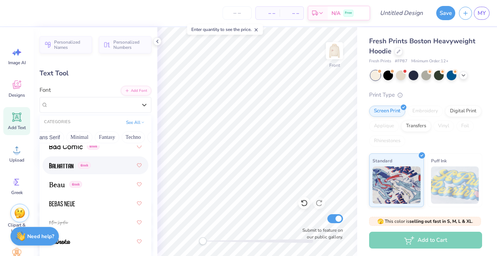
scroll to position [562, 0]
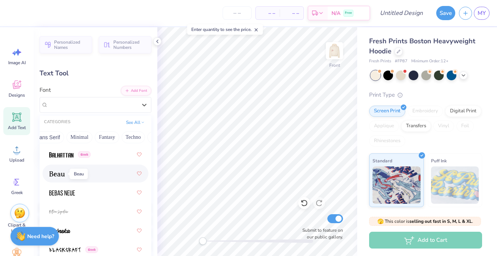
click at [58, 177] on span at bounding box center [57, 174] width 16 height 8
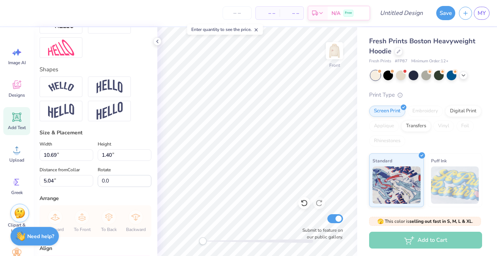
scroll to position [333, 0]
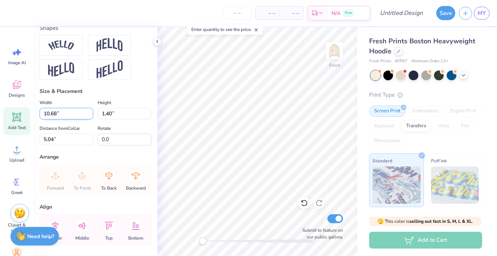
click at [90, 116] on input "10.68" at bounding box center [67, 114] width 54 height 12
click at [90, 116] on input "10.67" at bounding box center [67, 114] width 54 height 12
click at [89, 115] on input "10.66" at bounding box center [67, 114] width 54 height 12
click at [90, 115] on input "10.65" at bounding box center [67, 114] width 54 height 12
click at [90, 115] on input "10.64" at bounding box center [67, 114] width 54 height 12
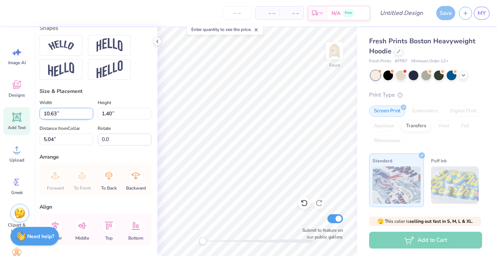
click at [90, 115] on input "10.63" at bounding box center [67, 114] width 54 height 12
click at [90, 115] on input "10.62" at bounding box center [67, 114] width 54 height 12
click at [90, 115] on input "10.61" at bounding box center [67, 114] width 54 height 12
click at [90, 115] on input "10.6" at bounding box center [67, 114] width 54 height 12
click at [90, 115] on input "10.59" at bounding box center [67, 114] width 54 height 12
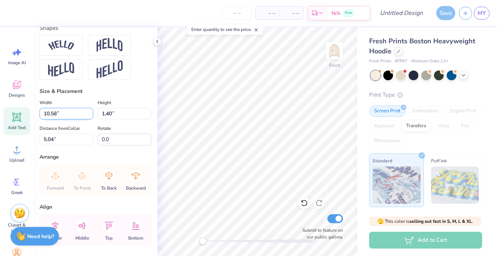
click at [90, 115] on input "10.58" at bounding box center [67, 114] width 54 height 12
click at [90, 115] on input "10.57" at bounding box center [67, 114] width 54 height 12
click at [90, 115] on input "10.56" at bounding box center [67, 114] width 54 height 12
click at [90, 115] on input "10.55" at bounding box center [67, 114] width 54 height 12
click at [90, 115] on input "10.54" at bounding box center [67, 114] width 54 height 12
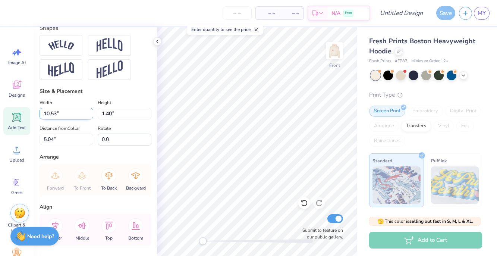
click at [90, 115] on input "10.53" at bounding box center [67, 114] width 54 height 12
click at [90, 115] on input "10.52" at bounding box center [67, 114] width 54 height 12
click at [90, 115] on input "10.51" at bounding box center [67, 114] width 54 height 12
click at [90, 115] on input "10.5" at bounding box center [67, 114] width 54 height 12
click at [90, 115] on input "10.49" at bounding box center [67, 114] width 54 height 12
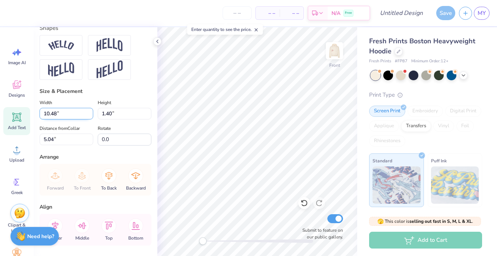
click at [90, 115] on input "10.48" at bounding box center [67, 114] width 54 height 12
click at [90, 115] on input "10.47" at bounding box center [67, 114] width 54 height 12
click at [90, 115] on input "10.46" at bounding box center [67, 114] width 54 height 12
click at [90, 115] on input "10.45" at bounding box center [67, 114] width 54 height 12
click at [90, 115] on input "10.44" at bounding box center [67, 114] width 54 height 12
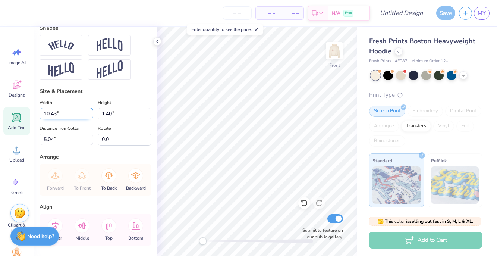
click at [90, 115] on input "10.43" at bounding box center [67, 114] width 54 height 12
type input "10.42"
click at [90, 115] on input "10.42" at bounding box center [67, 114] width 54 height 12
type input "1.15"
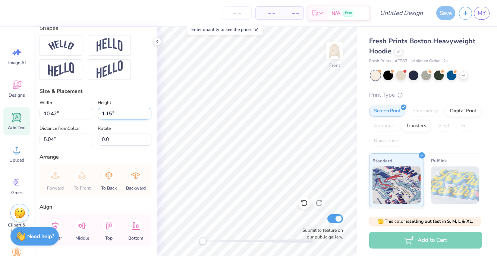
click at [149, 115] on input "1.15" at bounding box center [125, 114] width 54 height 12
type input "15.00"
type input "7.90"
click at [149, 115] on input "1.14" at bounding box center [125, 114] width 54 height 12
click at [149, 115] on input "1.13" at bounding box center [125, 114] width 54 height 12
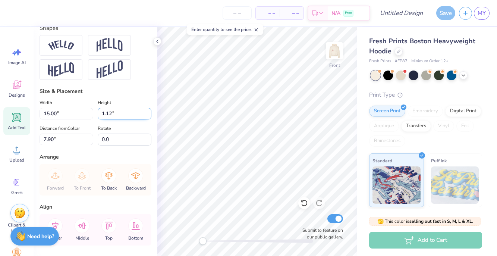
click at [149, 115] on input "1.12" at bounding box center [125, 114] width 54 height 12
click at [149, 115] on input "1.11" at bounding box center [125, 114] width 54 height 12
click at [148, 115] on input "1.1" at bounding box center [125, 114] width 54 height 12
click at [148, 115] on input "1.09" at bounding box center [125, 114] width 54 height 12
click at [148, 115] on input "1.08" at bounding box center [125, 114] width 54 height 12
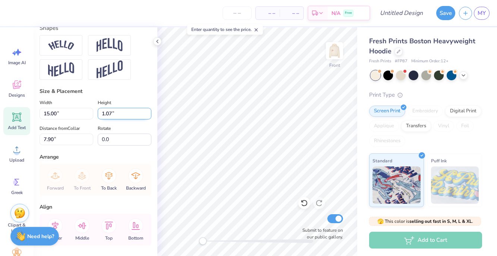
click at [148, 115] on input "1.07" at bounding box center [125, 114] width 54 height 12
click at [148, 115] on input "1.06" at bounding box center [125, 114] width 54 height 12
click at [148, 115] on input "1.05" at bounding box center [125, 114] width 54 height 12
click at [148, 115] on input "1.04" at bounding box center [125, 114] width 54 height 12
click at [148, 115] on input "1.03" at bounding box center [125, 114] width 54 height 12
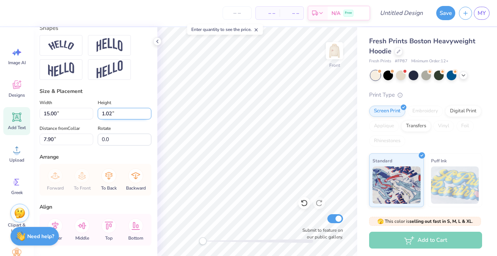
click at [148, 115] on input "1.02" at bounding box center [125, 114] width 54 height 12
click at [148, 115] on input "1.01" at bounding box center [125, 114] width 54 height 12
click at [148, 115] on input "1" at bounding box center [125, 114] width 54 height 12
click at [148, 115] on input "0.99" at bounding box center [125, 114] width 54 height 12
click at [148, 115] on input "0.98" at bounding box center [125, 114] width 54 height 12
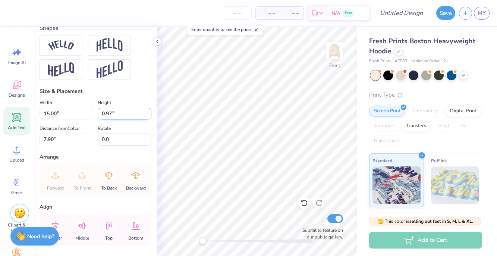
click at [148, 116] on input "0.97" at bounding box center [125, 114] width 54 height 12
click at [148, 116] on input "0.96" at bounding box center [125, 114] width 54 height 12
type input "0.95"
click at [148, 116] on input "0.95" at bounding box center [125, 114] width 54 height 12
click at [90, 114] on input "14.99" at bounding box center [67, 114] width 54 height 12
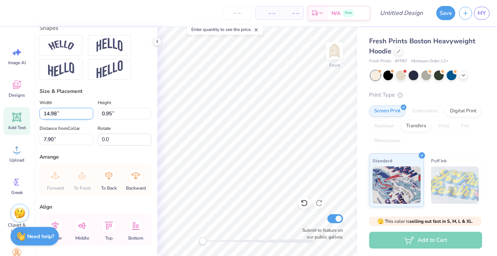
click at [90, 114] on input "14.98" at bounding box center [67, 114] width 54 height 12
click at [90, 114] on input "14.97" at bounding box center [67, 114] width 54 height 12
click at [90, 114] on input "14.96" at bounding box center [67, 114] width 54 height 12
click at [90, 116] on input "14.95" at bounding box center [67, 114] width 54 height 12
click at [90, 116] on input "14.94" at bounding box center [67, 114] width 54 height 12
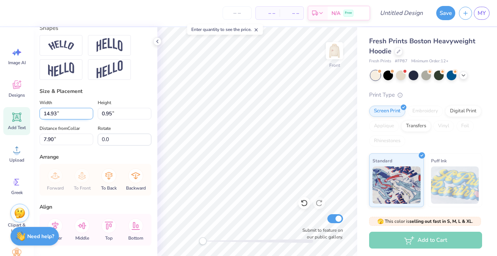
click at [90, 116] on input "14.93" at bounding box center [67, 114] width 54 height 12
click at [90, 116] on input "14.92" at bounding box center [67, 114] width 54 height 12
click at [90, 116] on input "14.91" at bounding box center [67, 114] width 54 height 12
click at [90, 116] on input "14.9" at bounding box center [67, 114] width 54 height 12
click at [90, 116] on input "14.89" at bounding box center [67, 114] width 54 height 12
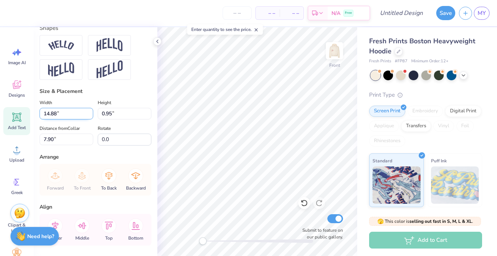
click at [90, 116] on input "14.88" at bounding box center [67, 114] width 54 height 12
click at [90, 116] on input "14.87" at bounding box center [67, 114] width 54 height 12
click at [90, 116] on input "14.86" at bounding box center [67, 114] width 54 height 12
click at [90, 116] on input "14.85" at bounding box center [67, 114] width 54 height 12
click at [90, 116] on input "14.84" at bounding box center [67, 114] width 54 height 12
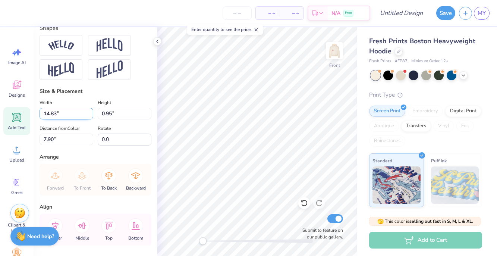
click at [90, 116] on input "14.83" at bounding box center [67, 114] width 54 height 12
click at [90, 116] on input "14.82" at bounding box center [67, 114] width 54 height 12
click at [90, 116] on input "14.81" at bounding box center [67, 114] width 54 height 12
click at [90, 116] on input "14.8" at bounding box center [67, 114] width 54 height 12
click at [90, 116] on input "14.79" at bounding box center [67, 114] width 54 height 12
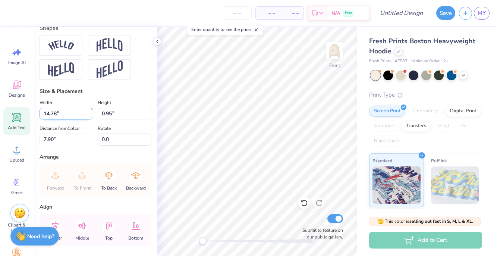
click at [90, 116] on input "14.78" at bounding box center [67, 114] width 54 height 12
click at [90, 116] on input "14.77" at bounding box center [67, 114] width 54 height 12
click at [90, 116] on input "14.76" at bounding box center [67, 114] width 54 height 12
click at [90, 116] on input "14.75" at bounding box center [67, 114] width 54 height 12
drag, startPoint x: 56, startPoint y: 113, endPoint x: 37, endPoint y: 113, distance: 19.4
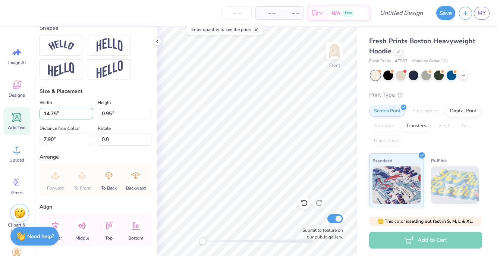
click at [37, 114] on div "Personalized Names Personalized Numbers Text Tool Add Font Font Beau Greek Swit…" at bounding box center [96, 141] width 124 height 229
type input "13.00"
type input "0.81"
type input "7.97"
drag, startPoint x: 56, startPoint y: 112, endPoint x: 41, endPoint y: 112, distance: 14.5
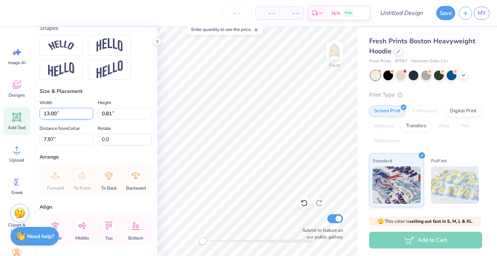
click at [41, 112] on input "13.00" at bounding box center [67, 114] width 54 height 12
type input "10.00"
type input "0.62"
type input "8.06"
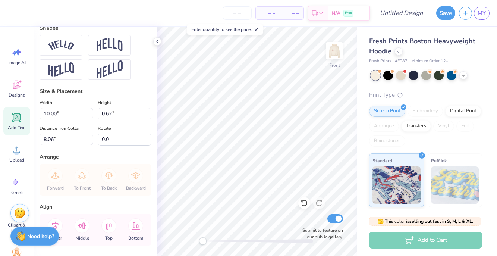
type textarea "[STREET_ADDRESS]"
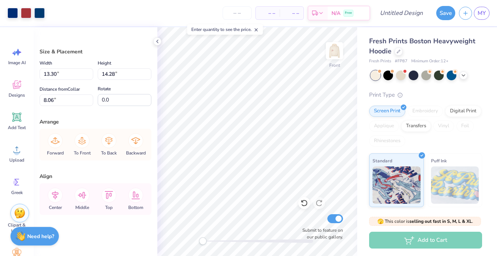
click at [359, 129] on div "Fresh Prints Boston Heavyweight Hoodie Fresh Prints # FP87 Minimum Order: 12 + …" at bounding box center [427, 174] width 140 height 295
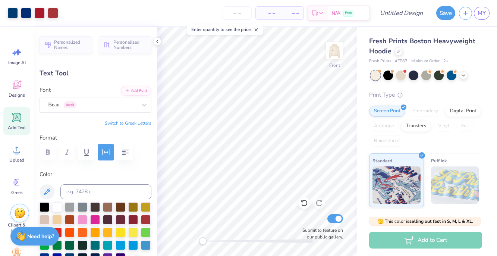
type input "10.69"
type input "1.40"
type input "5.00"
click at [308, 201] on div "Front Submit to feature on our public gallery." at bounding box center [257, 141] width 200 height 229
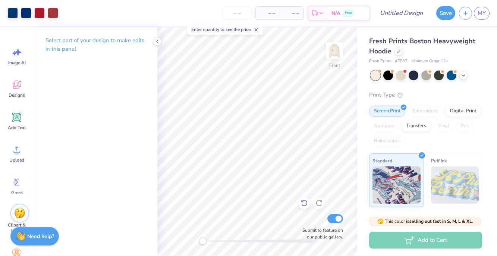
click at [308, 198] on div "Front Submit to feature on our public gallery." at bounding box center [257, 141] width 200 height 229
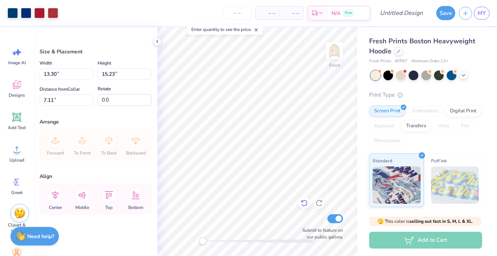
type input "5.80"
type input "14.93"
type input "17.10"
type input "5.74"
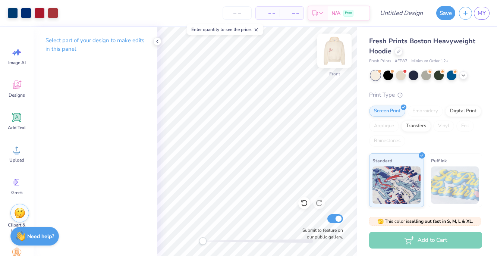
click at [331, 55] on img at bounding box center [334, 51] width 30 height 30
click at [338, 48] on img at bounding box center [334, 51] width 30 height 30
click at [332, 60] on div "Front" at bounding box center [334, 55] width 17 height 26
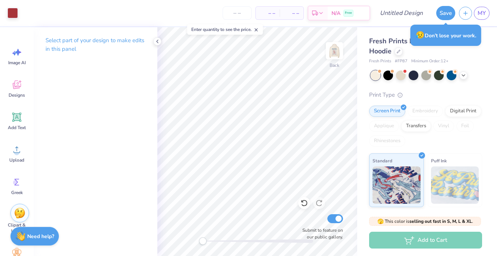
click at [333, 58] on img at bounding box center [334, 50] width 15 height 15
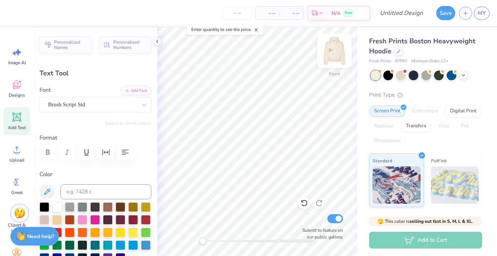
scroll to position [0, 0]
type textarea "Come Again!"
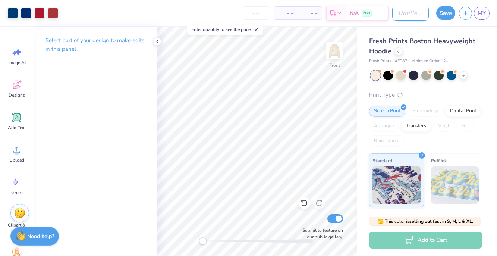
click at [392, 13] on input "Design Title" at bounding box center [410, 13] width 37 height 15
type input "c"
click at [451, 13] on button "Save" at bounding box center [445, 12] width 19 height 14
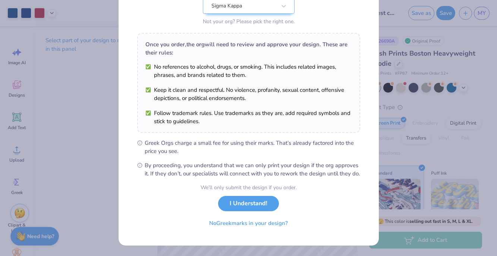
scroll to position [93, 0]
click at [272, 205] on button "I Understand!" at bounding box center [248, 201] width 61 height 15
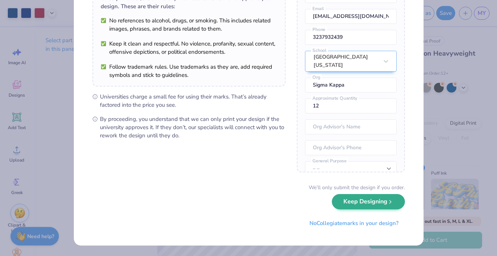
scroll to position [69, 0]
click at [357, 205] on button "Keep Designing" at bounding box center [368, 201] width 73 height 15
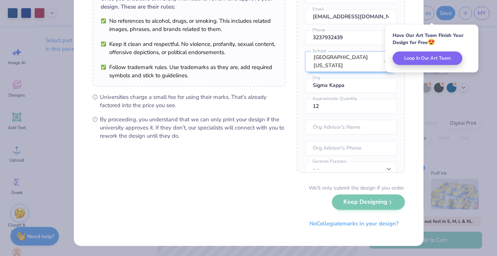
scroll to position [0, 0]
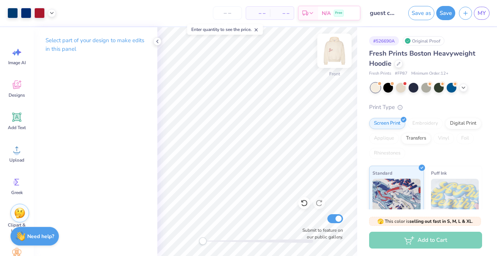
click at [338, 55] on img at bounding box center [334, 51] width 30 height 30
click at [337, 53] on img at bounding box center [334, 51] width 30 height 30
click at [341, 51] on img at bounding box center [334, 50] width 15 height 15
click at [337, 56] on img at bounding box center [334, 50] width 15 height 15
click at [490, 9] on div "Save as Save MY" at bounding box center [450, 13] width 92 height 26
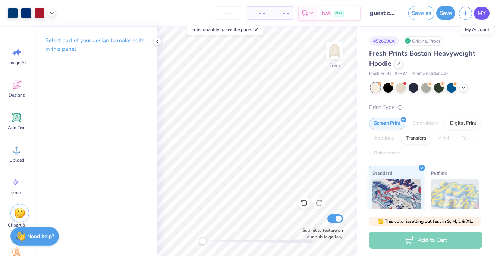
click at [480, 15] on span "MY" at bounding box center [482, 13] width 8 height 9
